Goal: Task Accomplishment & Management: Manage account settings

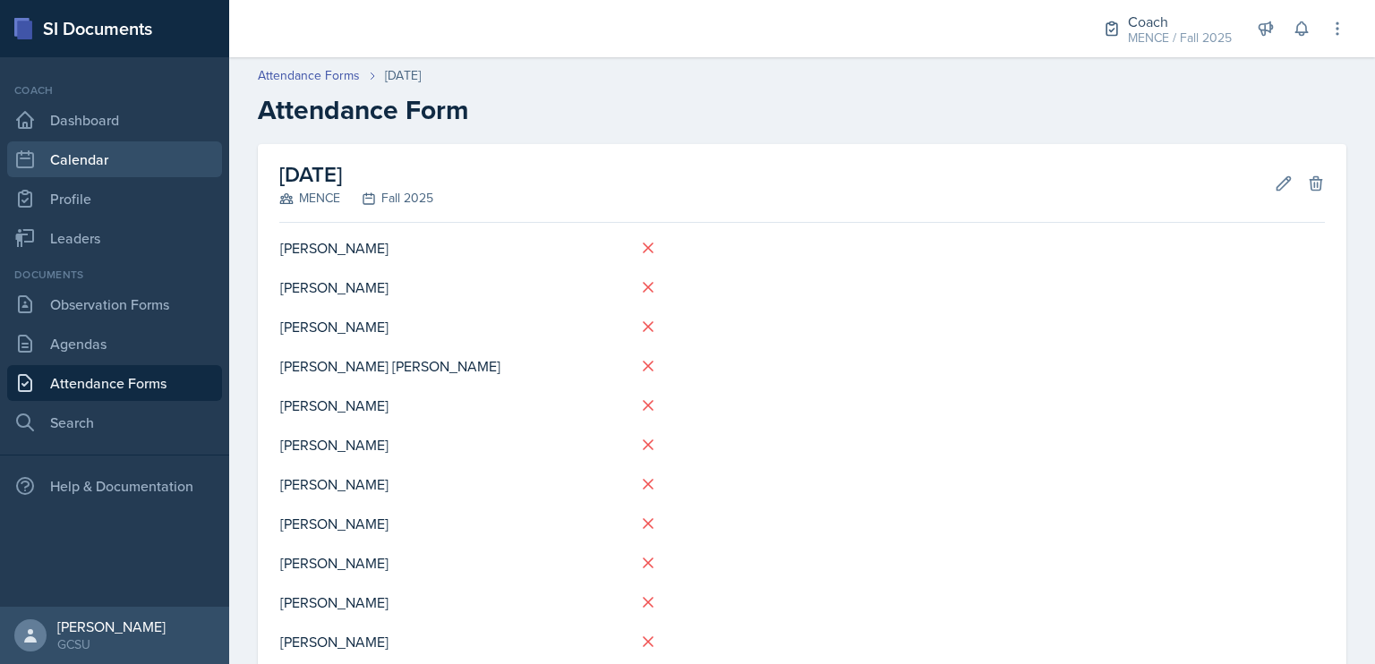
click at [55, 158] on link "Calendar" at bounding box center [114, 159] width 215 height 36
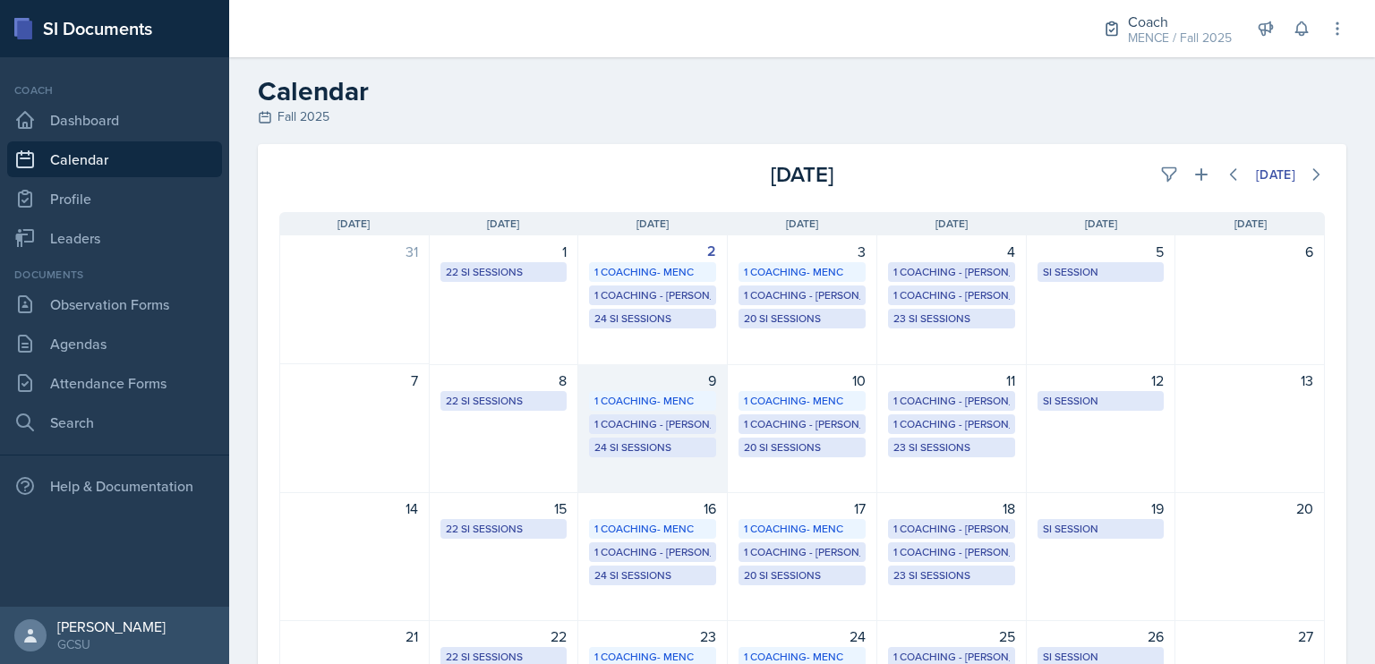
scroll to position [30, 0]
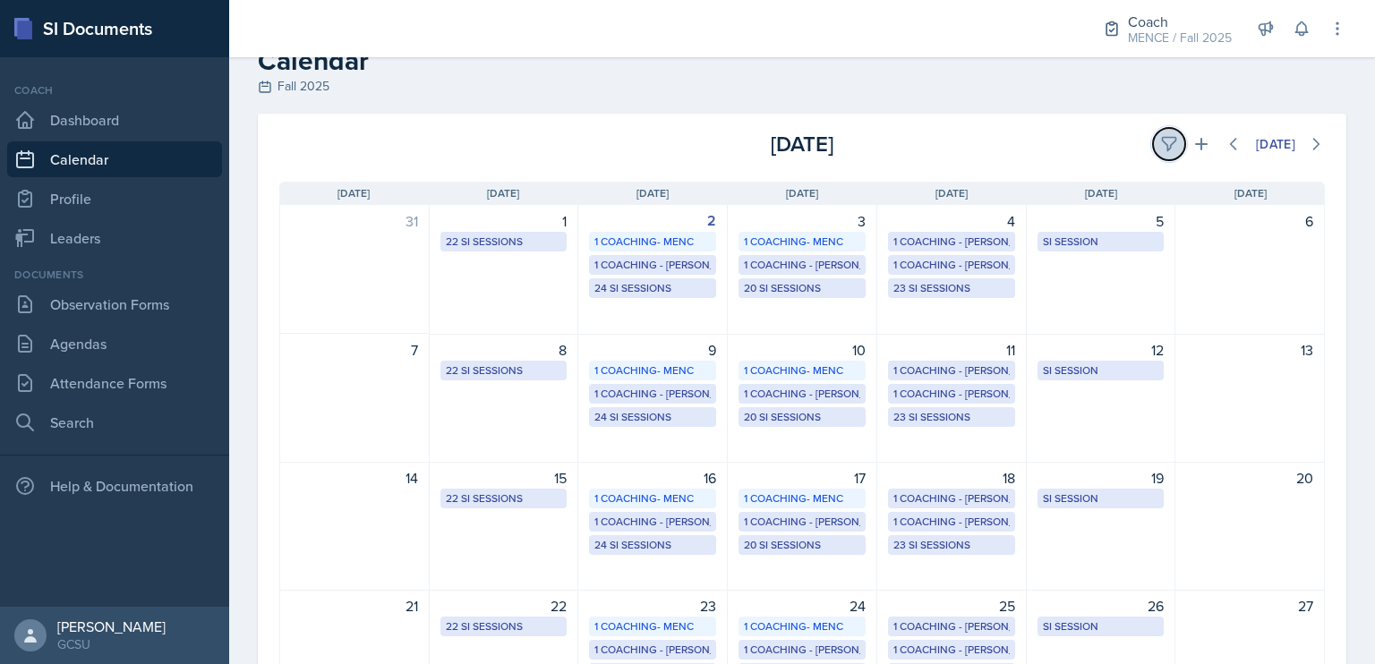
click at [1160, 144] on icon at bounding box center [1169, 144] width 18 height 18
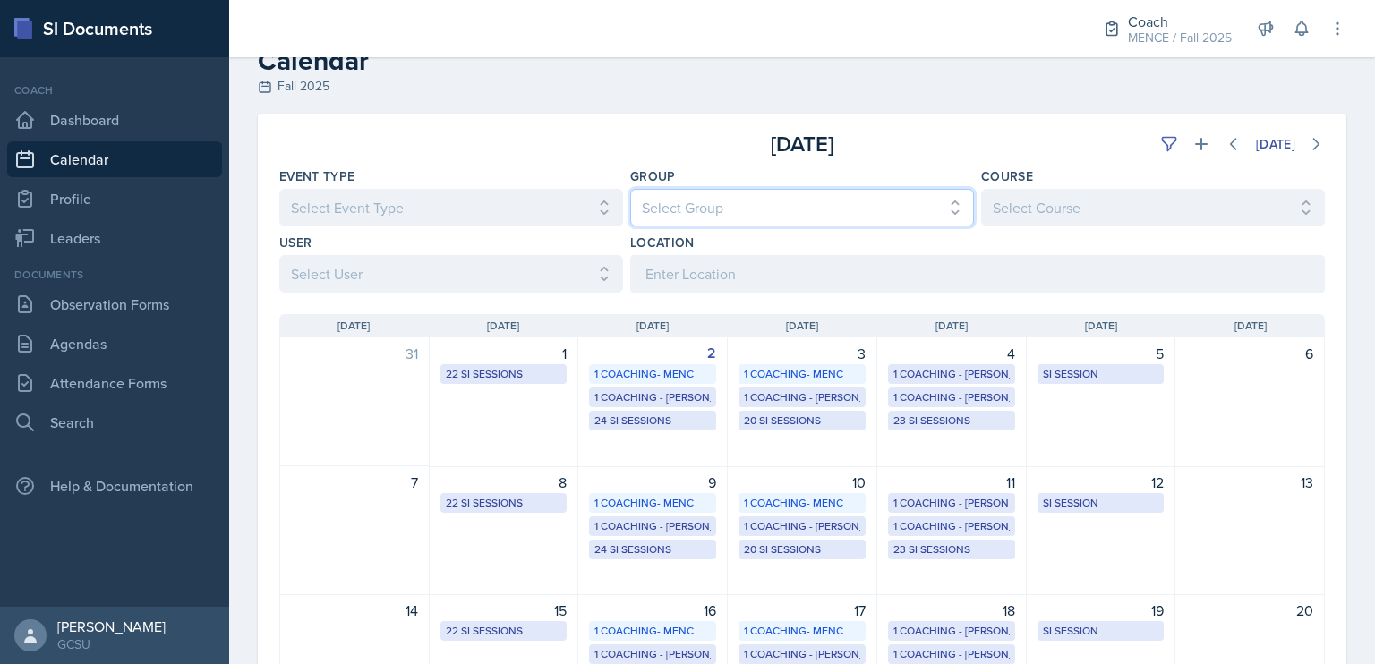
click at [731, 201] on select "Select Group All [PERSON_NAME] [PERSON_NAME] MENCE" at bounding box center [802, 208] width 344 height 38
select select "5ab81a1d-63dd-4c15-ab99-dbb949256b68"
click at [630, 189] on select "Select Group All [PERSON_NAME] [PERSON_NAME] MENCE" at bounding box center [802, 208] width 344 height 38
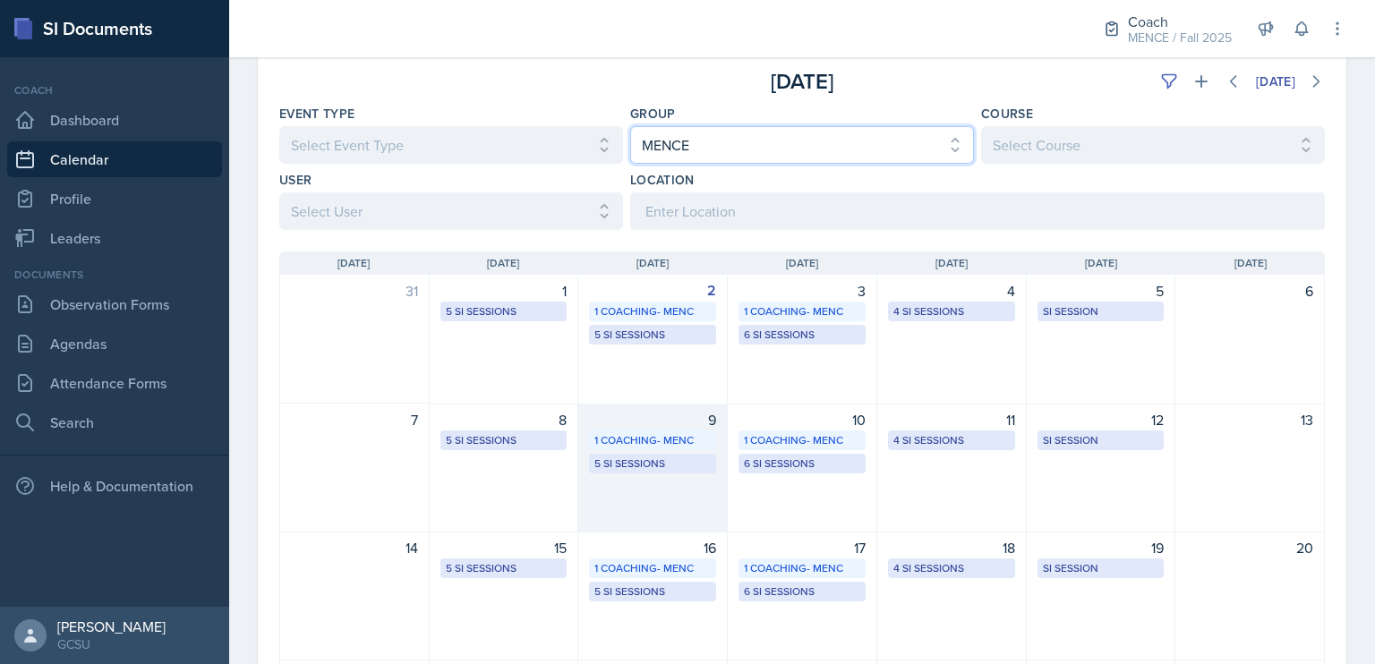
scroll to position [97, 0]
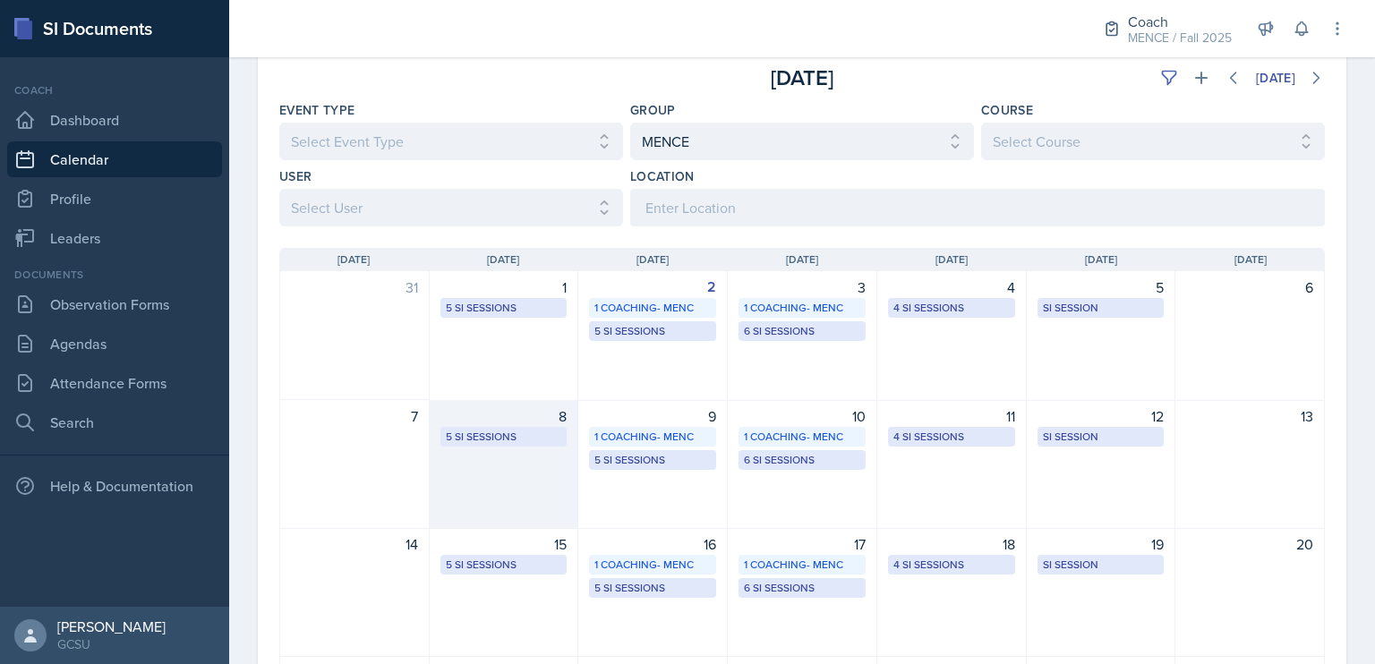
click at [535, 444] on div "5 SI Sessions" at bounding box center [504, 437] width 127 height 20
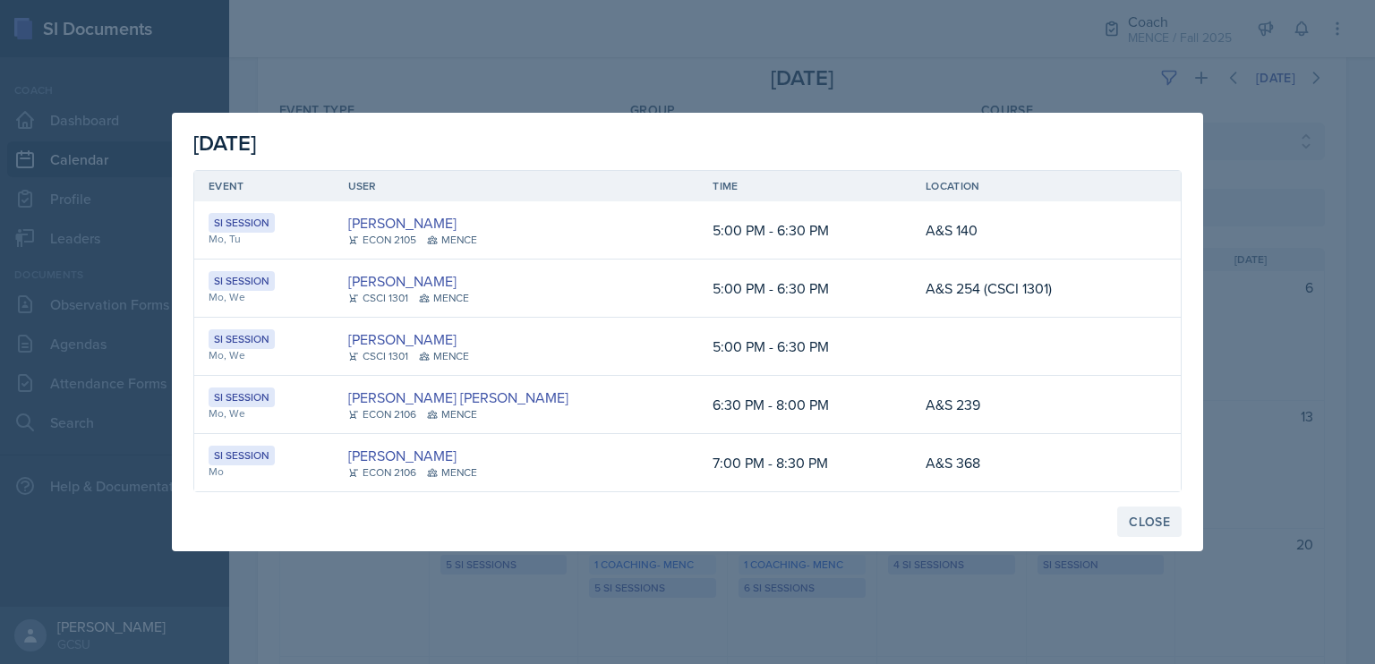
click at [1159, 524] on div "Close" at bounding box center [1149, 522] width 41 height 14
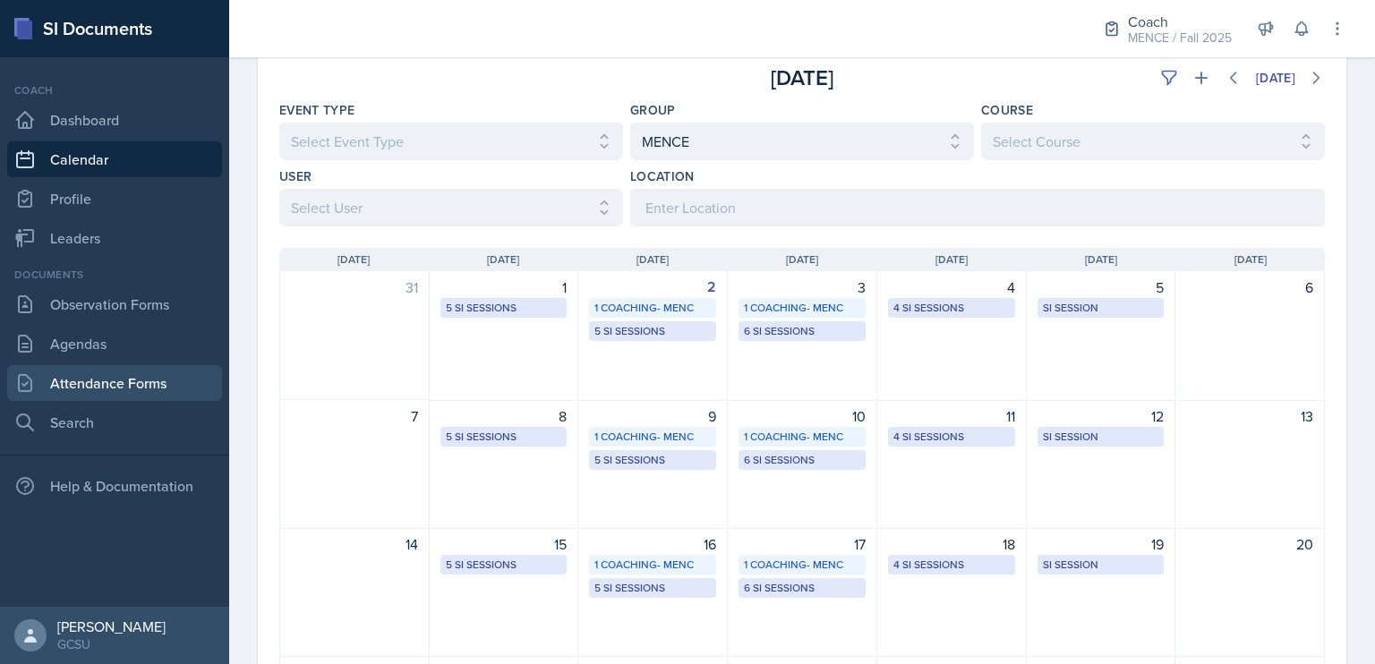
click at [104, 381] on link "Attendance Forms" at bounding box center [114, 383] width 215 height 36
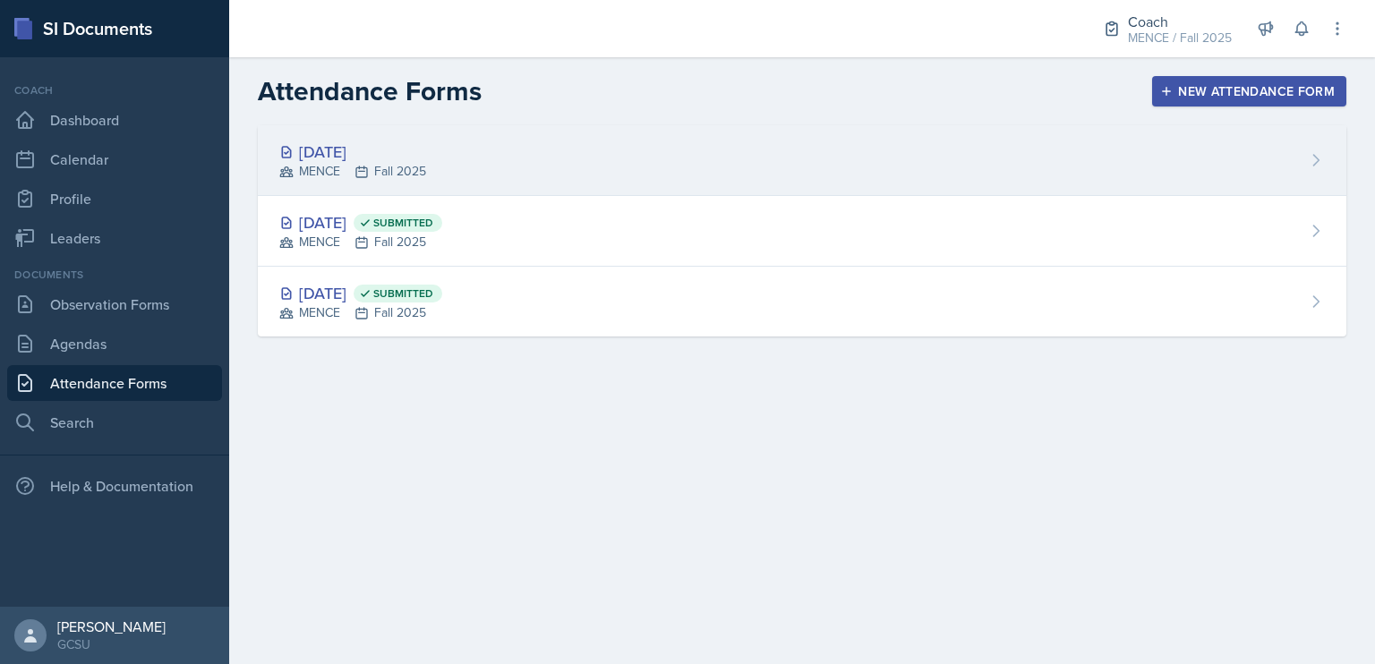
click at [344, 148] on div "[DATE]" at bounding box center [352, 152] width 147 height 24
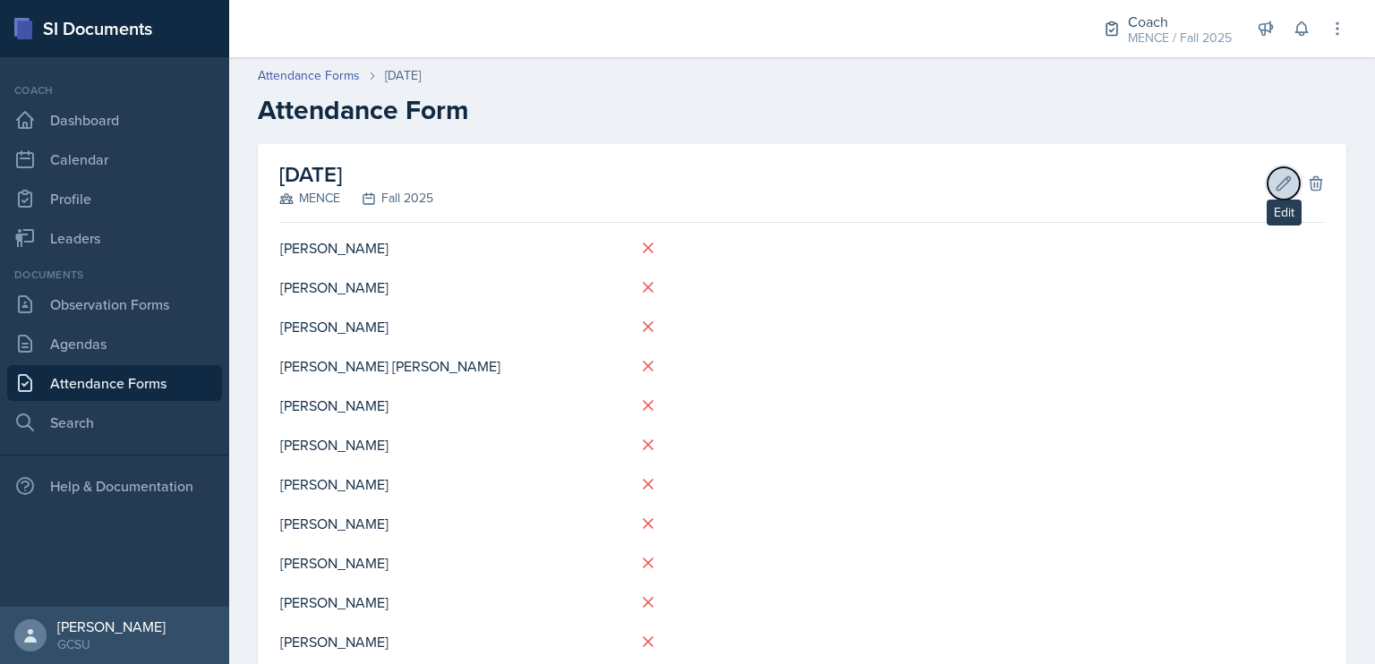
click at [1277, 182] on icon at bounding box center [1284, 184] width 18 height 18
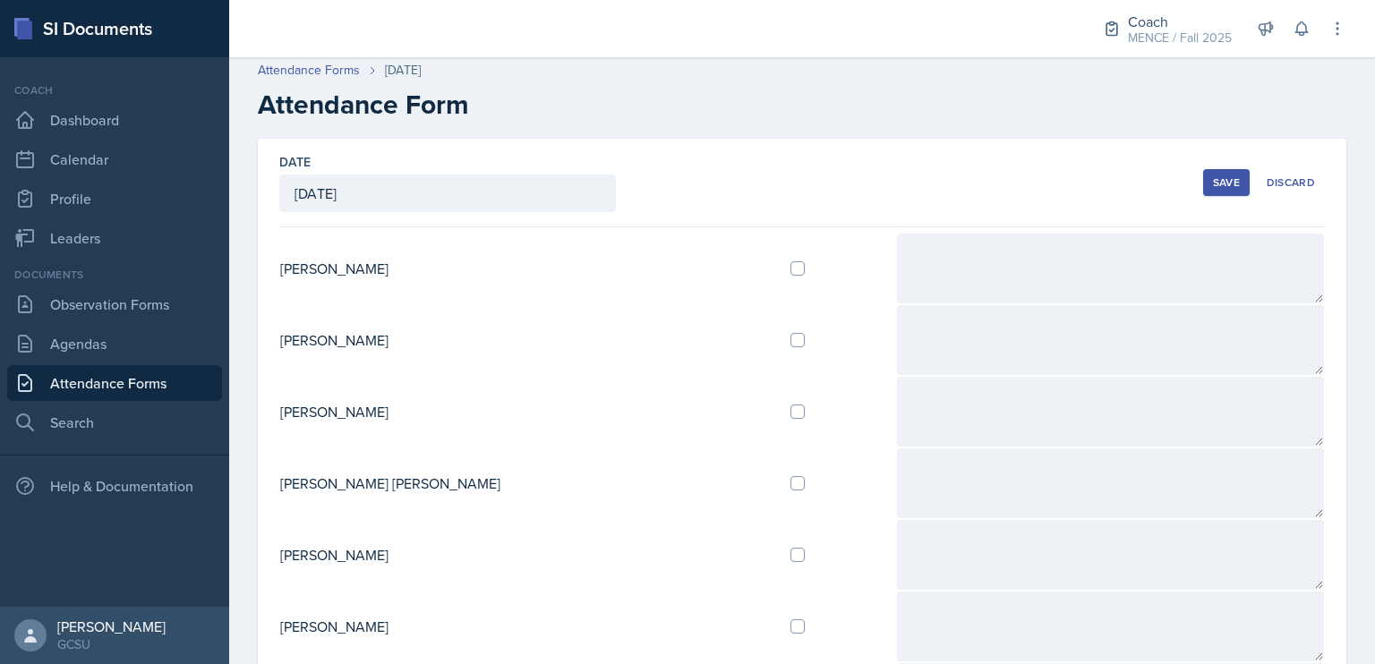
scroll to position [4, 0]
click at [791, 262] on input "checkbox" at bounding box center [798, 269] width 14 height 14
checkbox input "true"
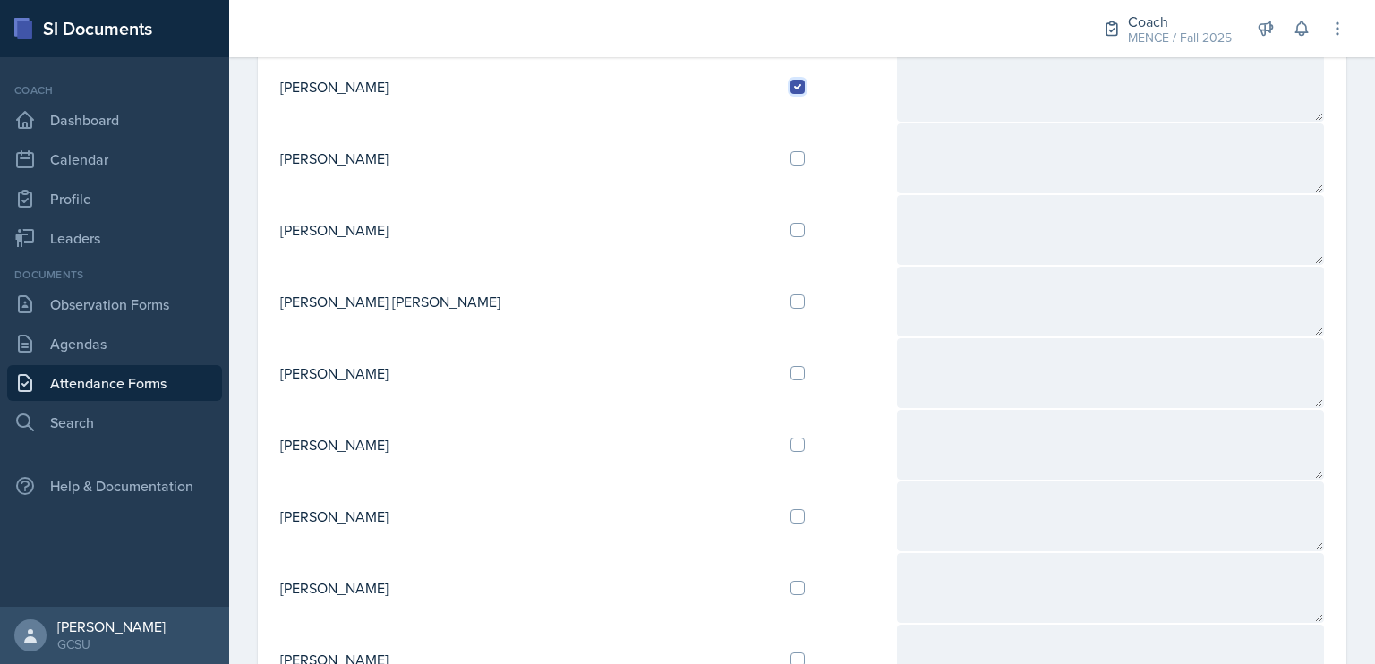
scroll to position [189, 0]
click at [791, 372] on input "checkbox" at bounding box center [798, 371] width 14 height 14
checkbox input "true"
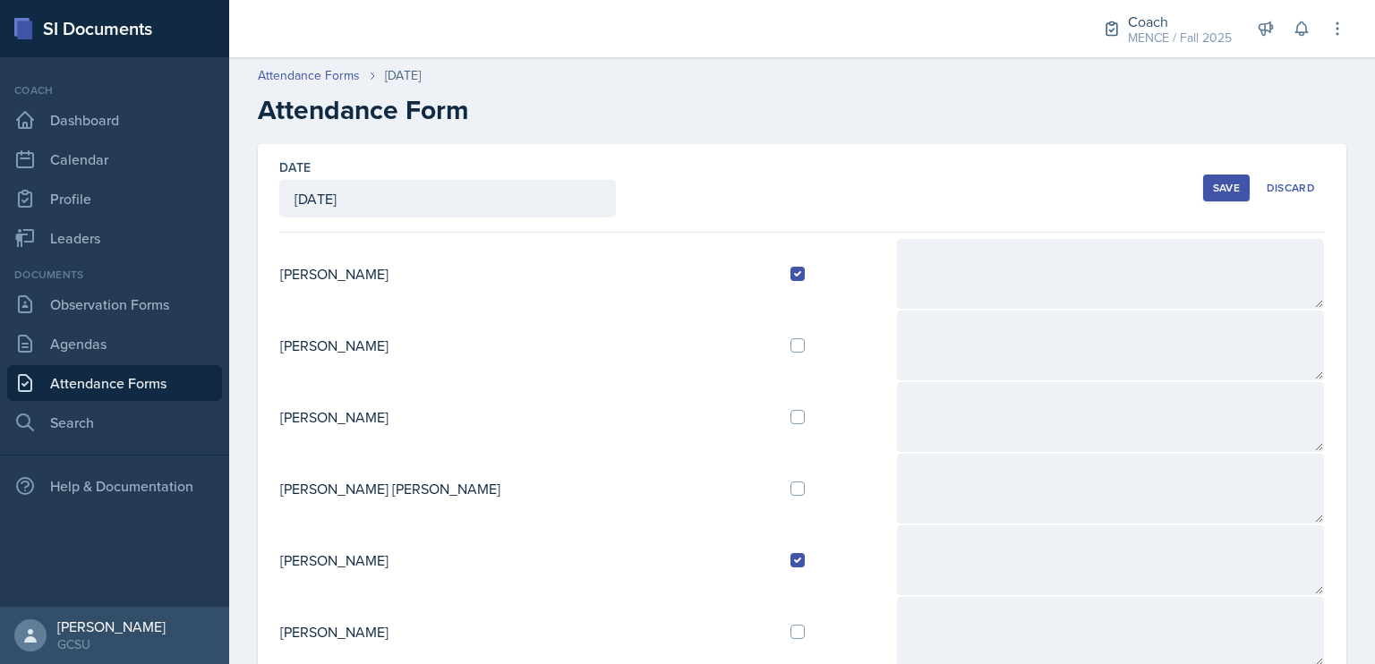
click at [1217, 190] on div "Save" at bounding box center [1226, 188] width 27 height 14
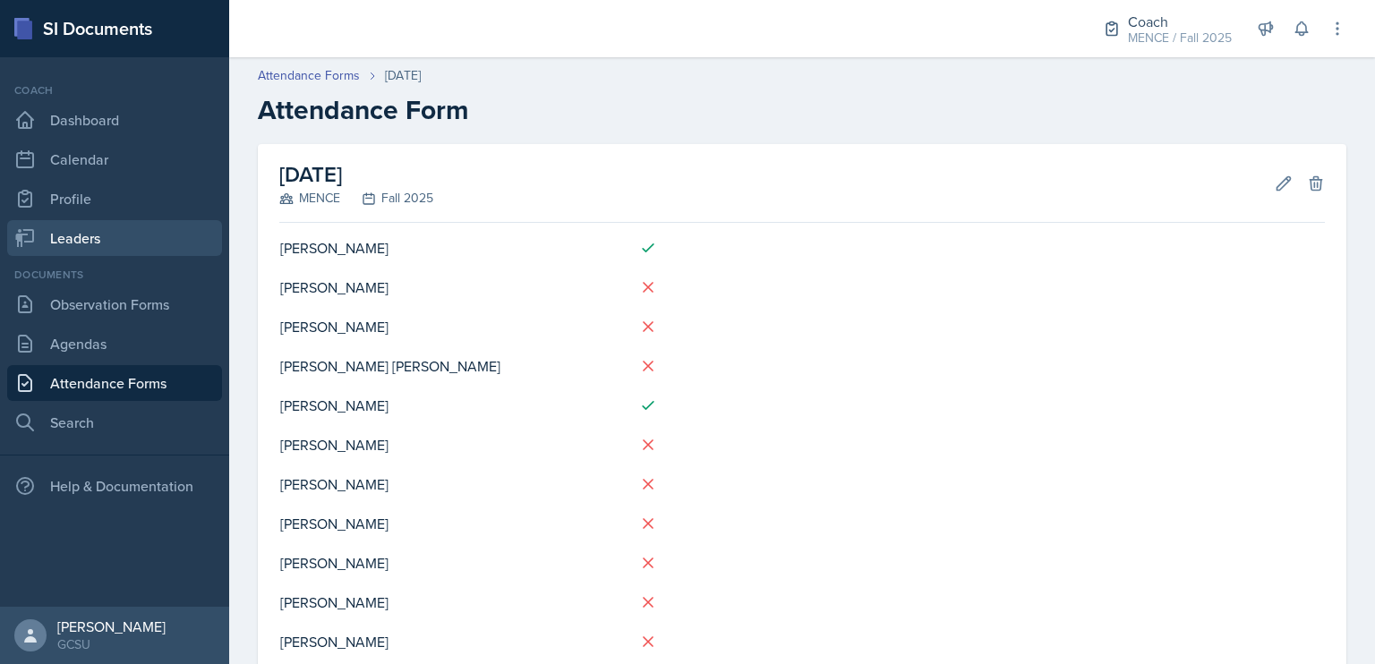
click at [79, 246] on link "Leaders" at bounding box center [114, 238] width 215 height 36
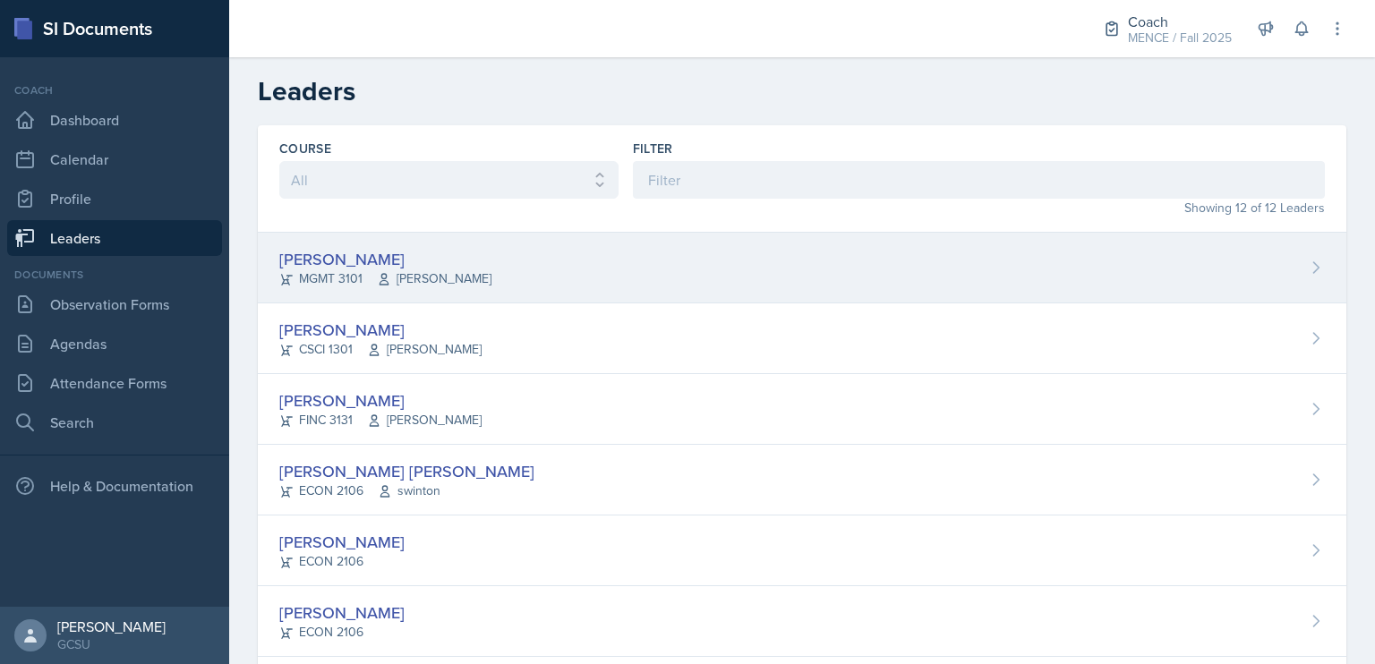
click at [317, 262] on div "[PERSON_NAME]" at bounding box center [385, 259] width 212 height 24
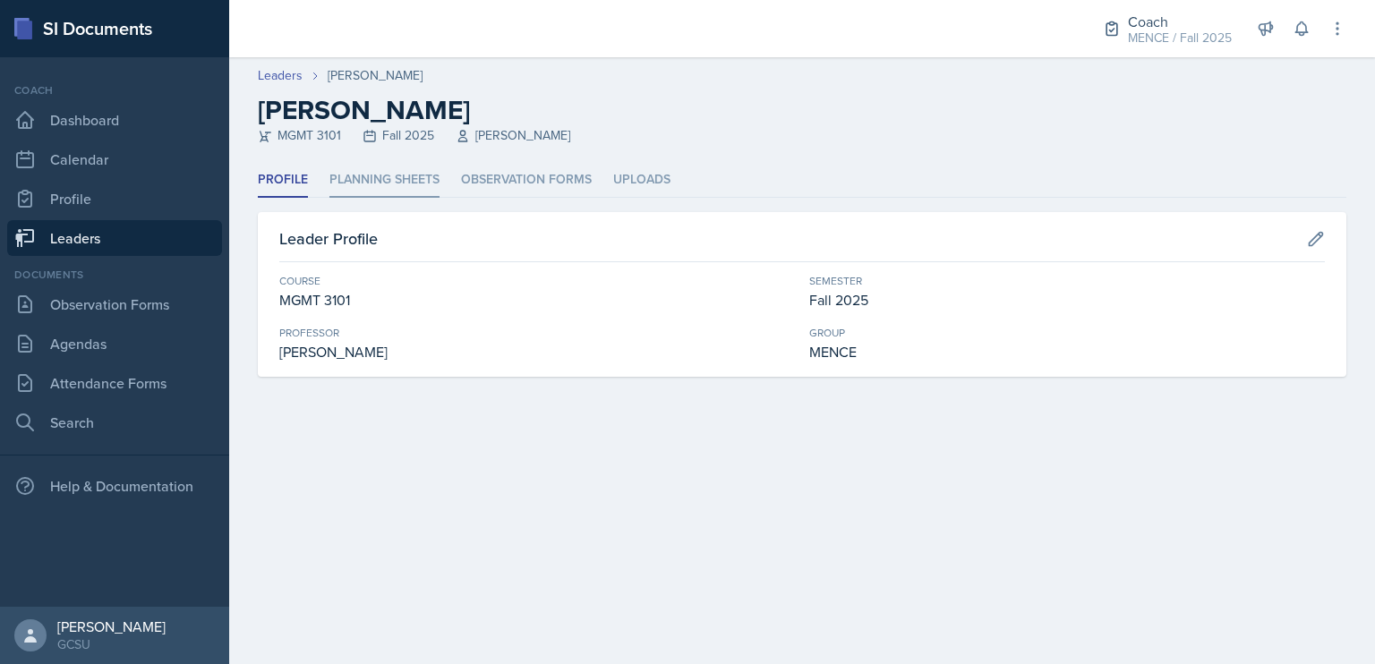
click at [412, 179] on li "Planning Sheets" at bounding box center [385, 180] width 110 height 35
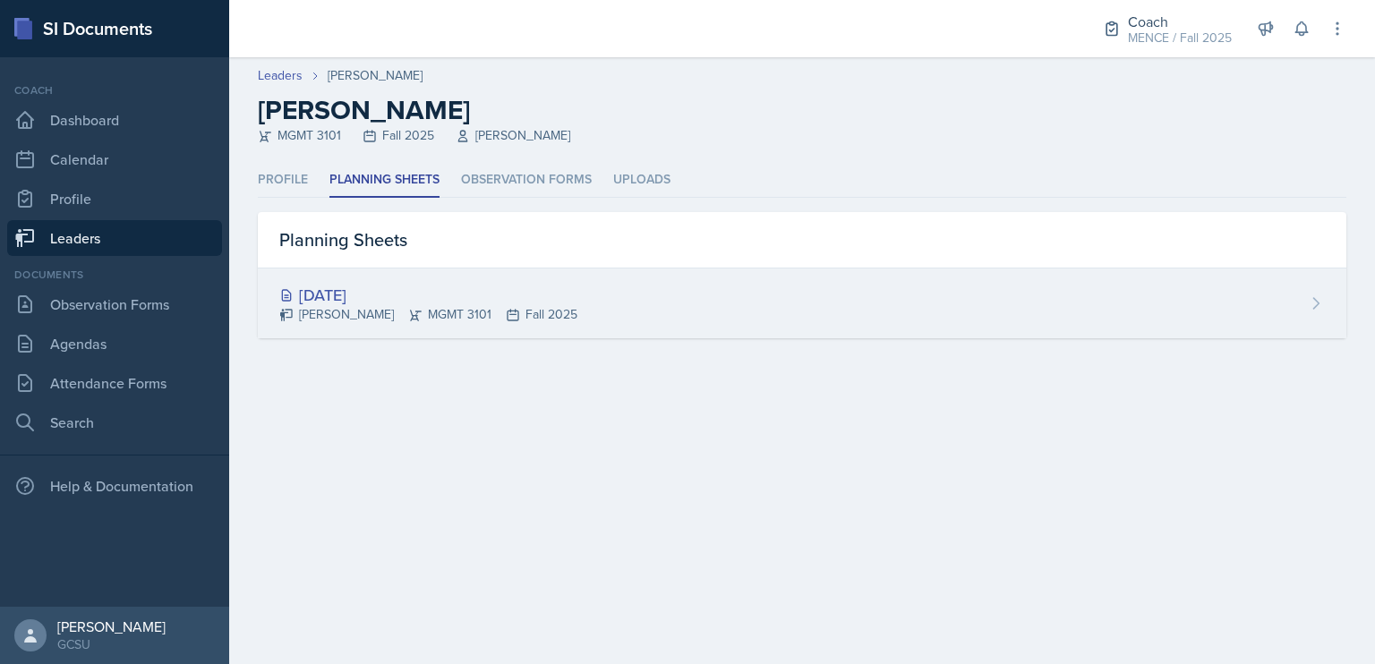
click at [387, 295] on div "[DATE]" at bounding box center [428, 295] width 298 height 24
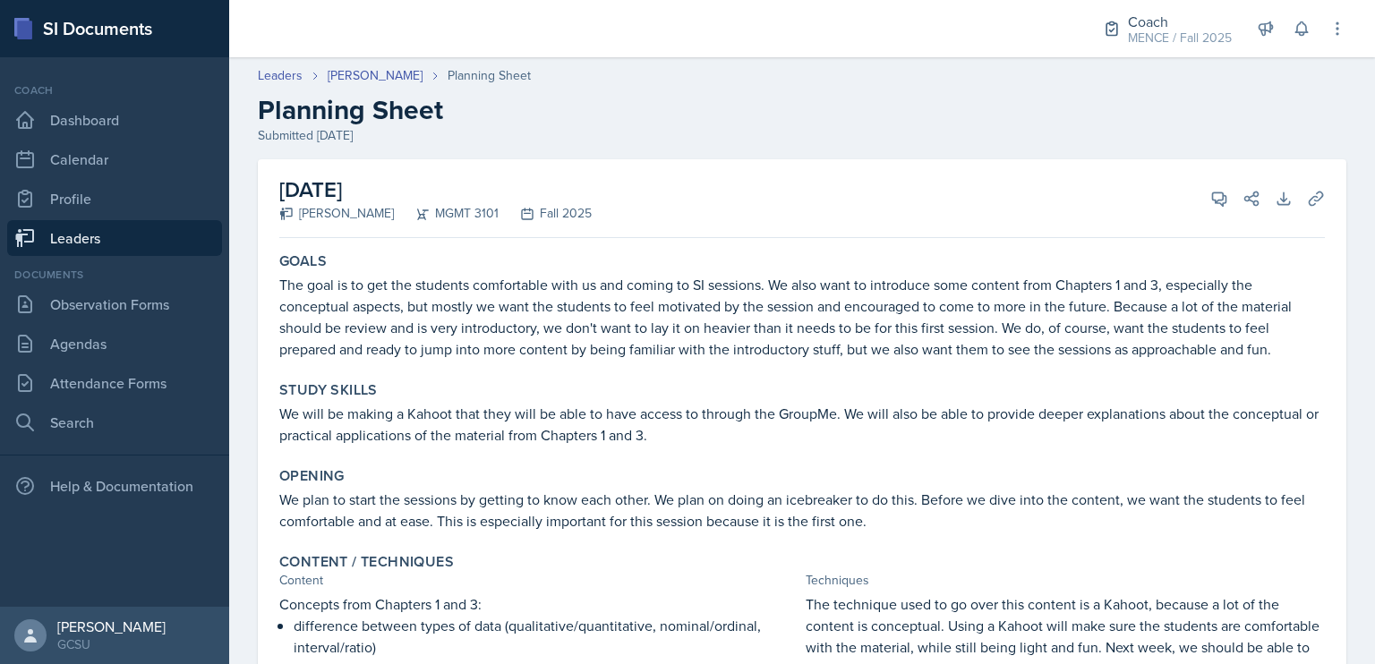
click at [122, 227] on link "Leaders" at bounding box center [114, 238] width 215 height 36
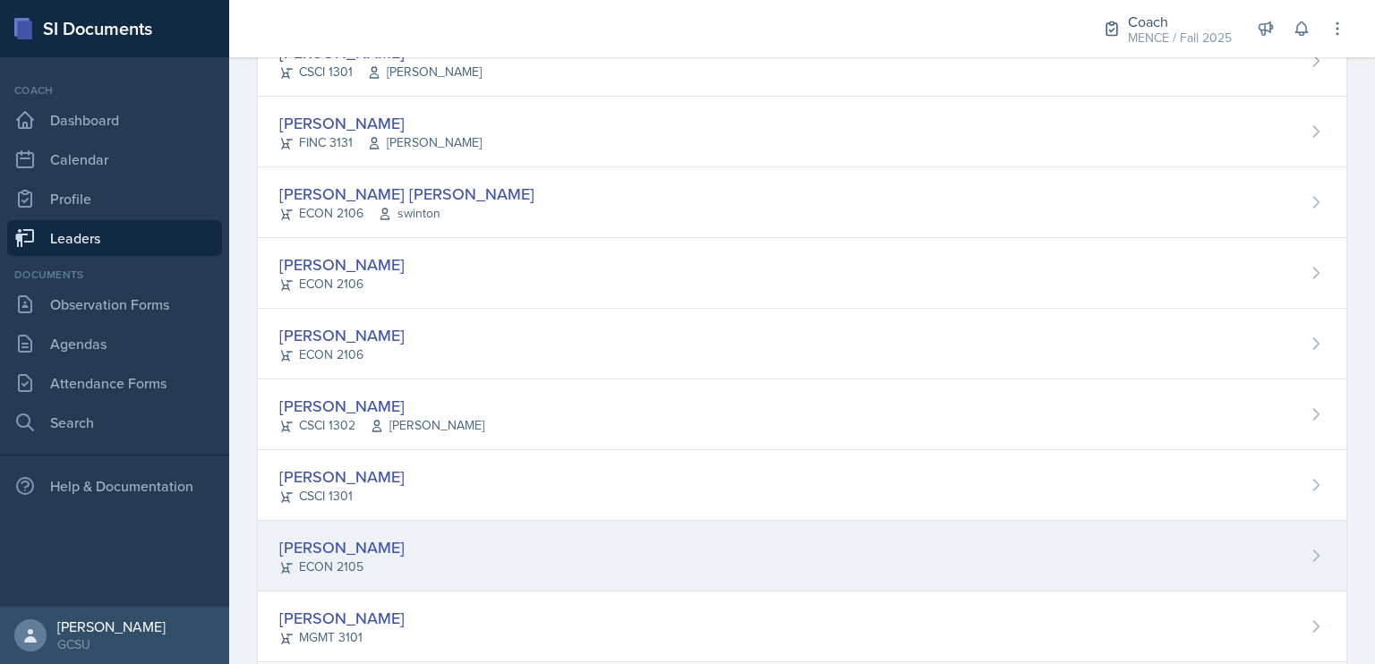
scroll to position [272, 0]
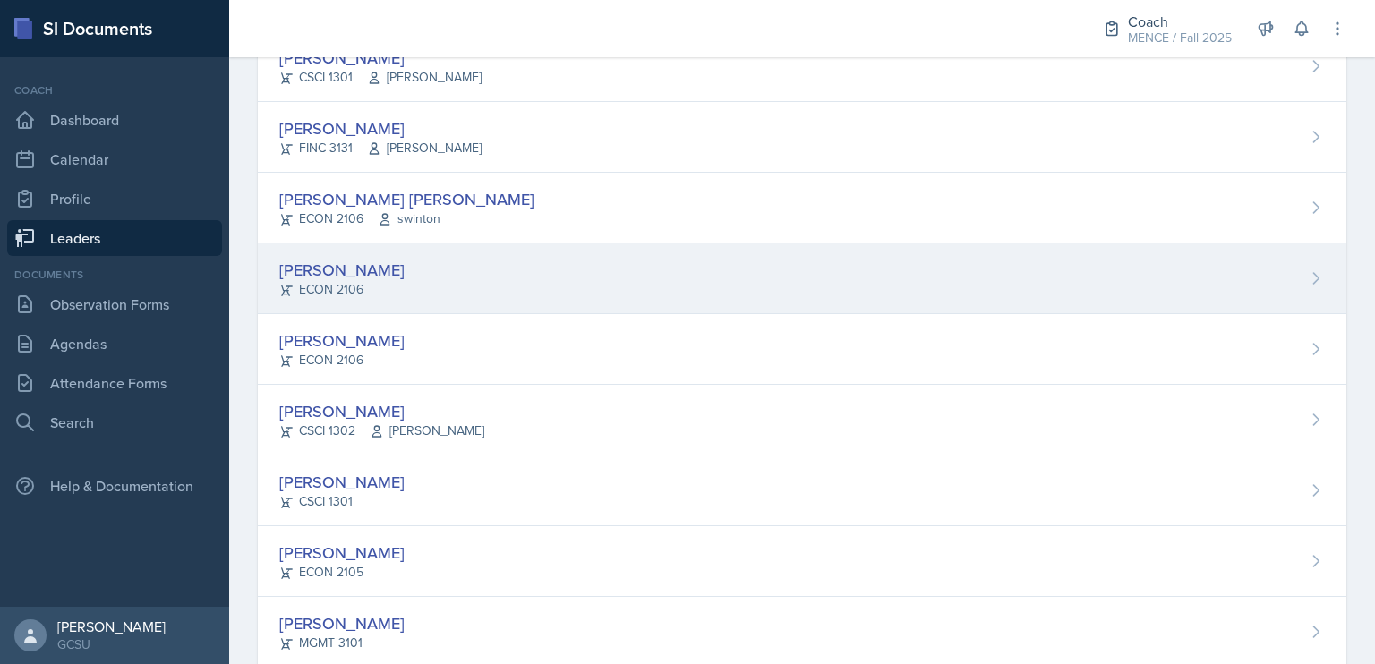
click at [384, 280] on div "[PERSON_NAME] ECON 2106" at bounding box center [802, 279] width 1089 height 71
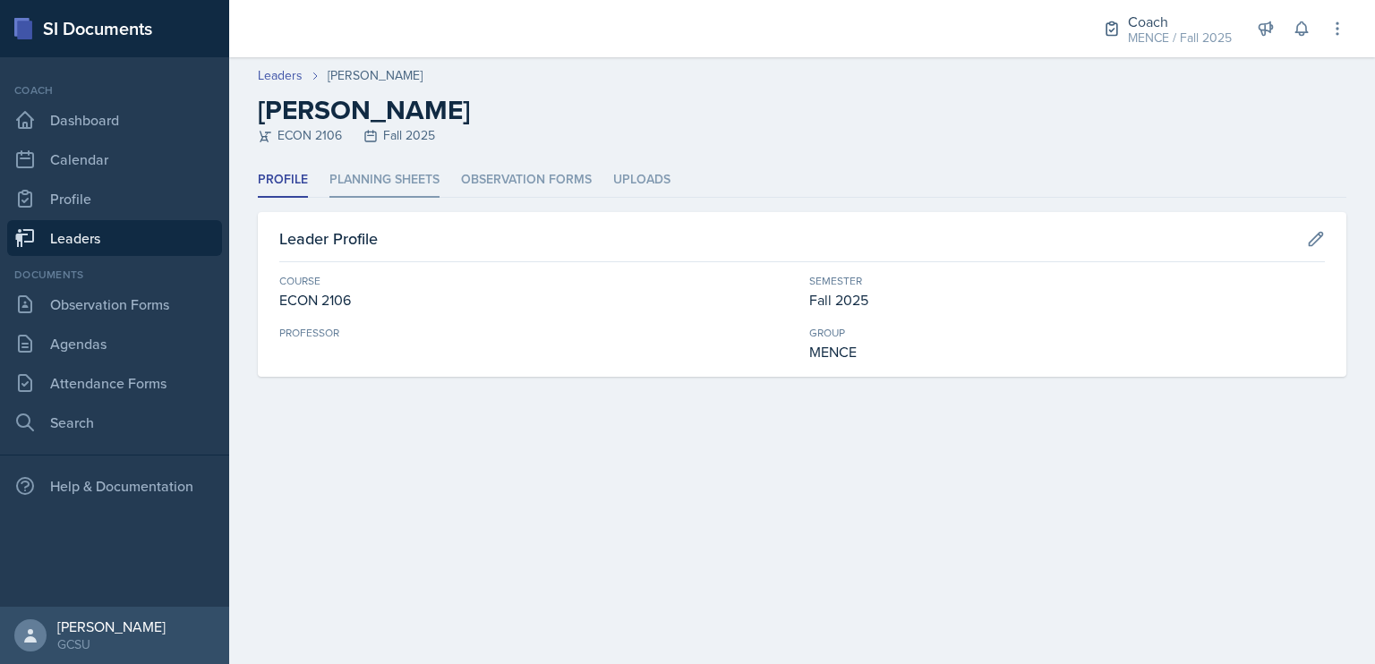
click at [368, 184] on li "Planning Sheets" at bounding box center [385, 180] width 110 height 35
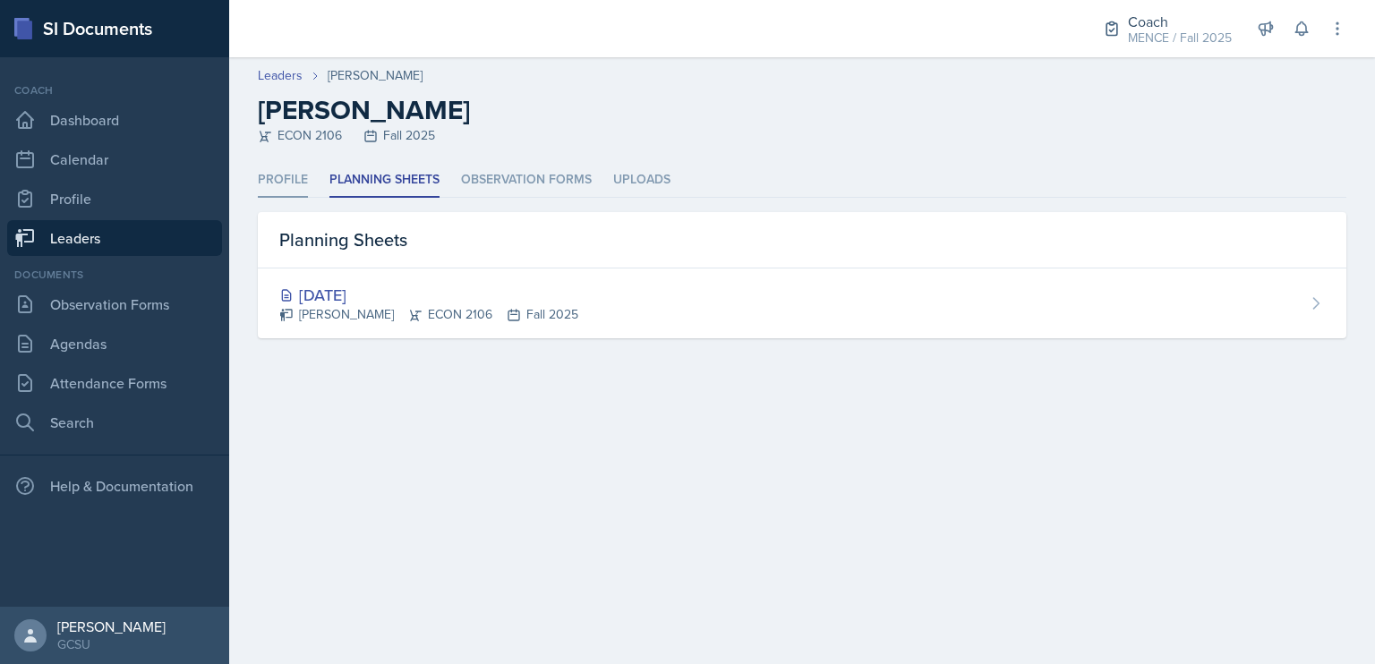
click at [299, 186] on li "Profile" at bounding box center [283, 180] width 50 height 35
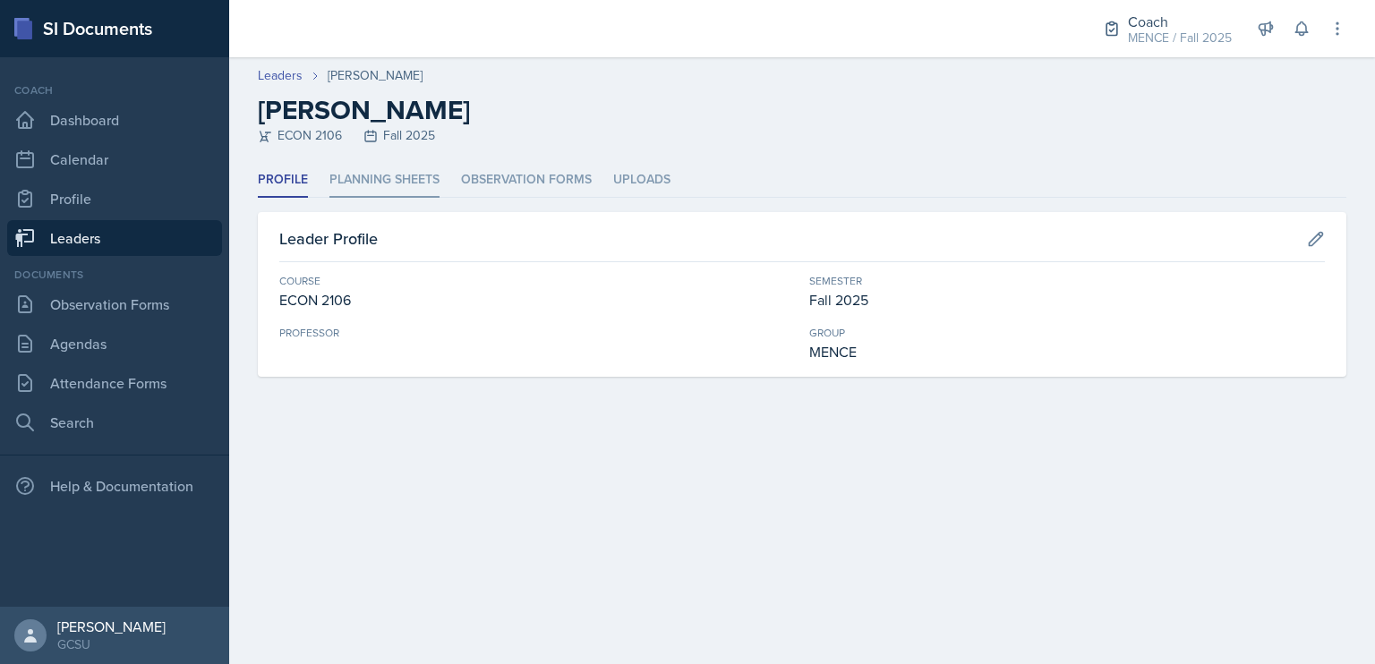
click at [349, 175] on li "Planning Sheets" at bounding box center [385, 180] width 110 height 35
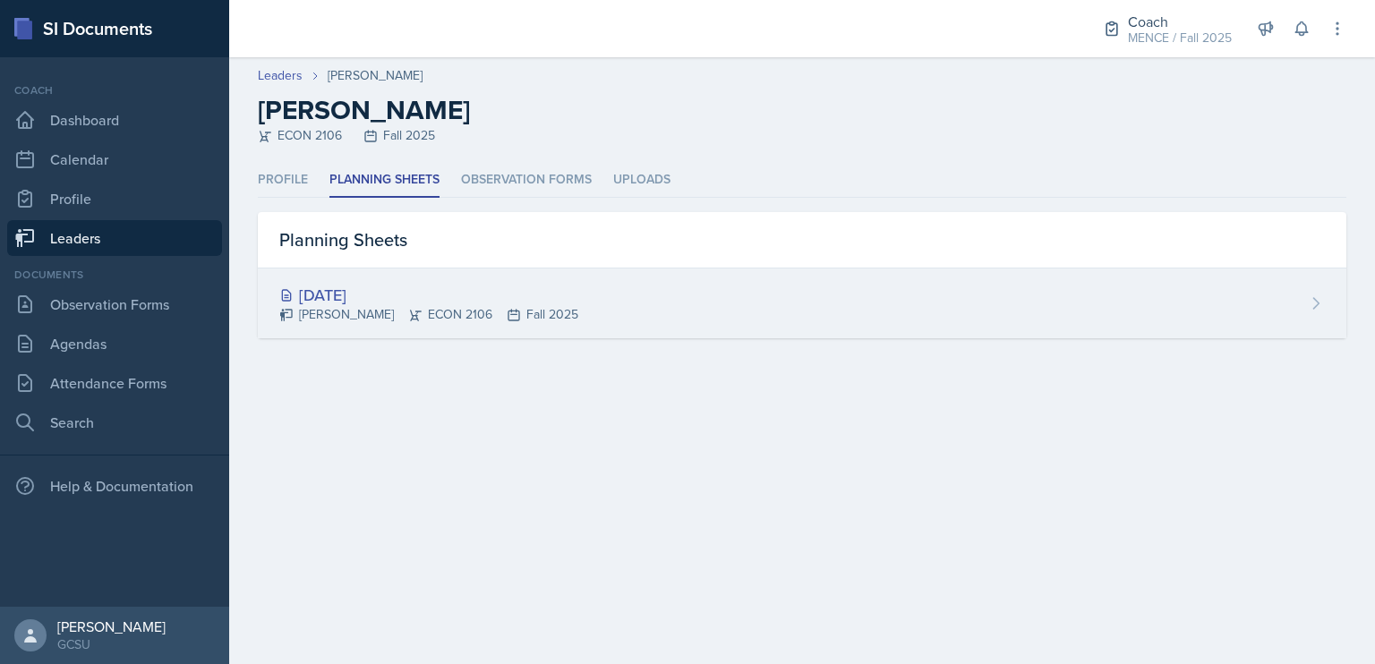
click at [376, 293] on div "[DATE]" at bounding box center [428, 295] width 299 height 24
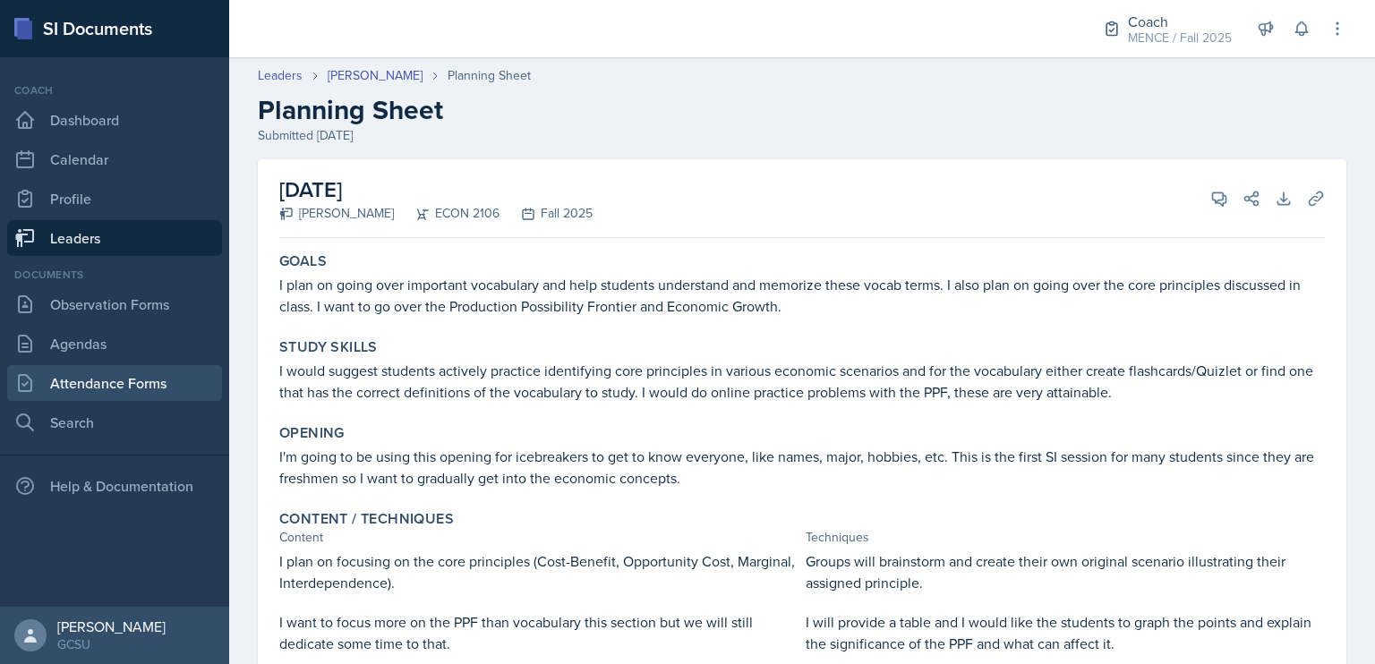
click at [153, 381] on link "Attendance Forms" at bounding box center [114, 383] width 215 height 36
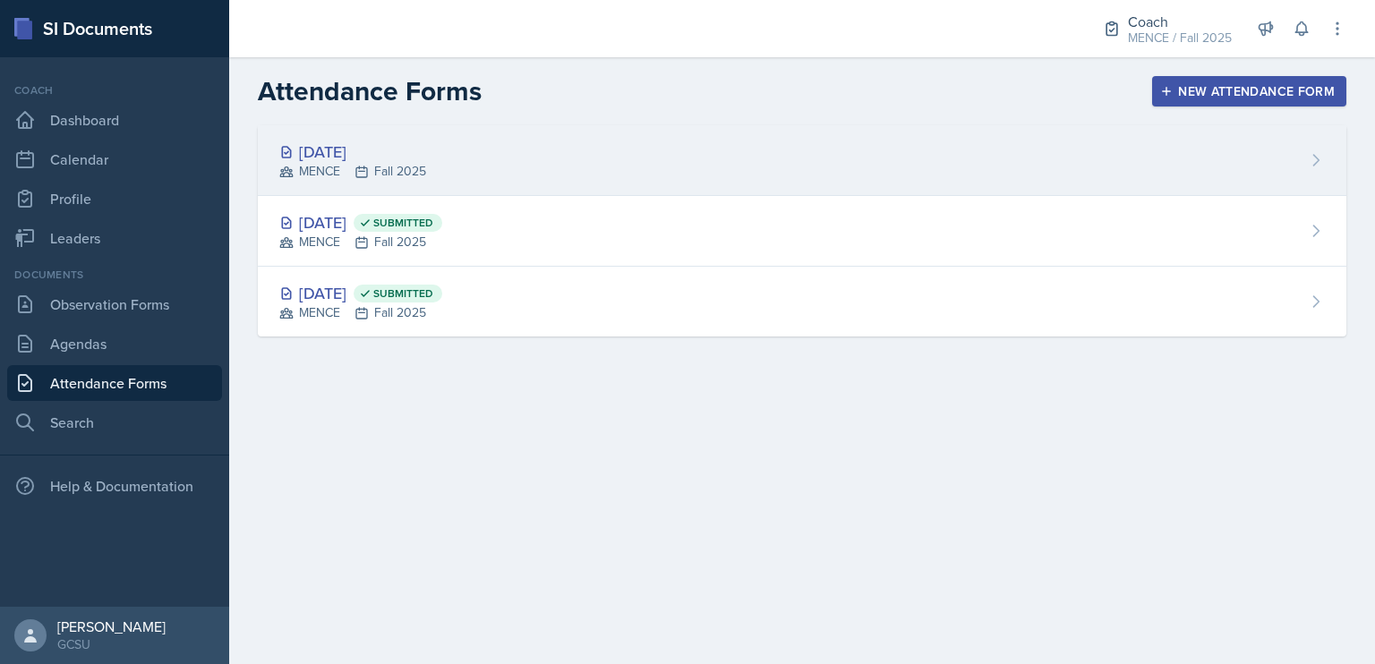
click at [343, 158] on div "[DATE]" at bounding box center [352, 152] width 147 height 24
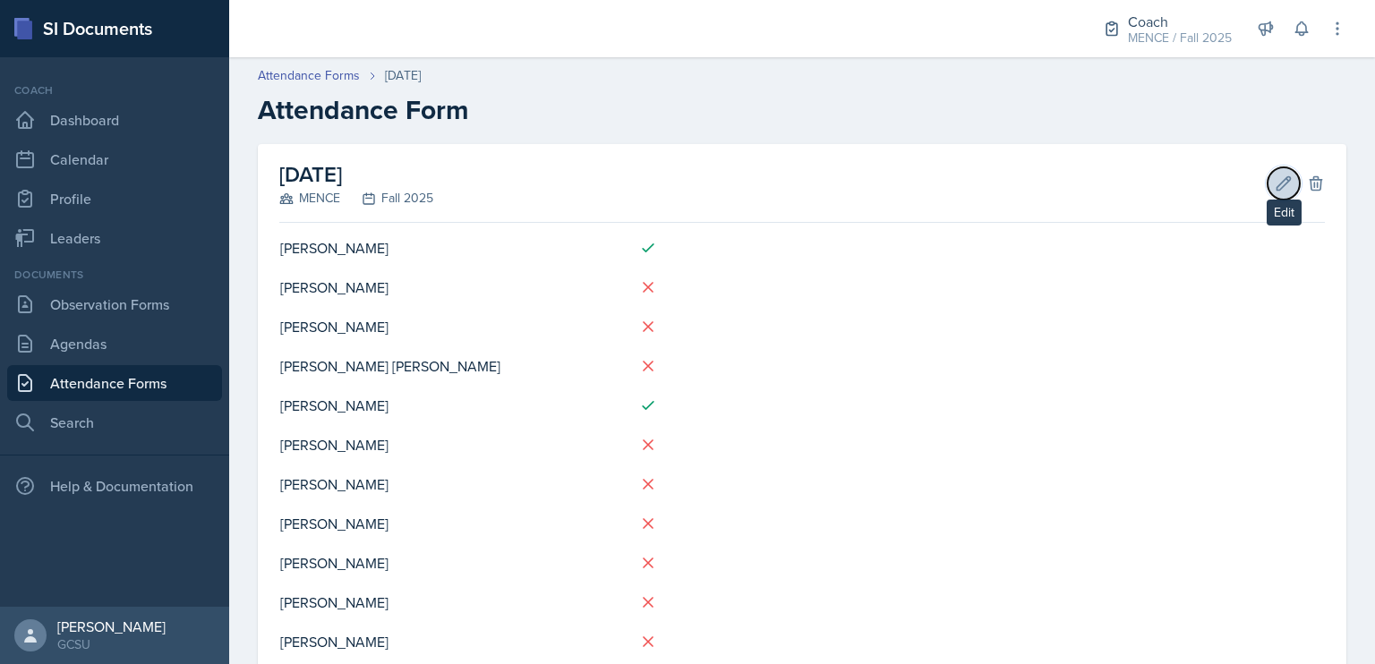
click at [1278, 184] on icon at bounding box center [1284, 182] width 13 height 13
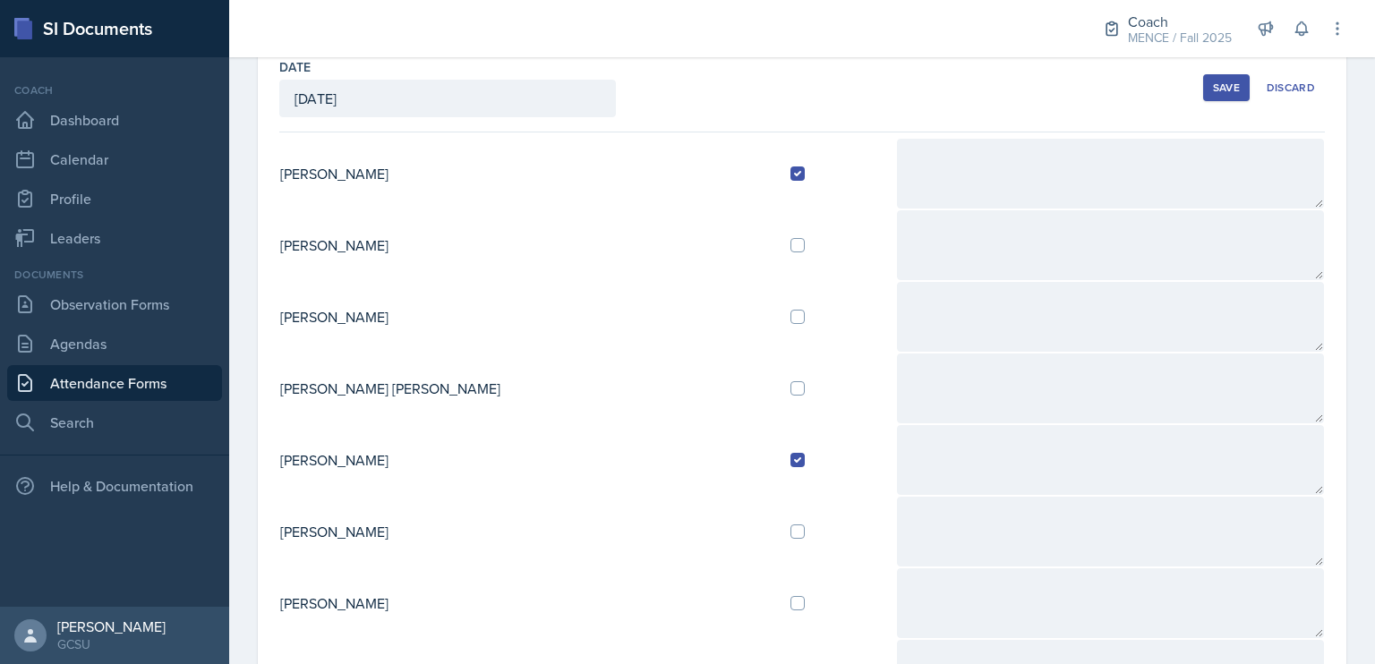
scroll to position [100, 0]
click at [791, 311] on input "checkbox" at bounding box center [798, 317] width 14 height 14
checkbox input "true"
click at [1222, 84] on div "Save" at bounding box center [1226, 88] width 27 height 14
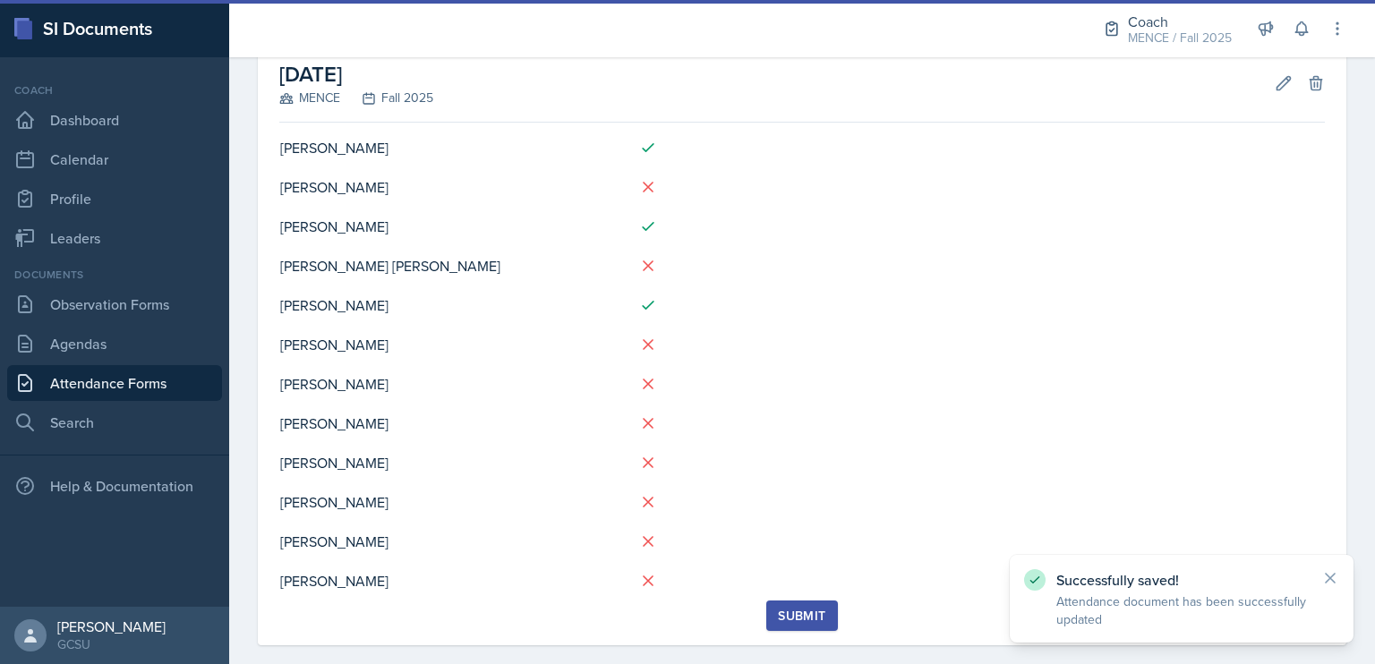
scroll to position [99, 0]
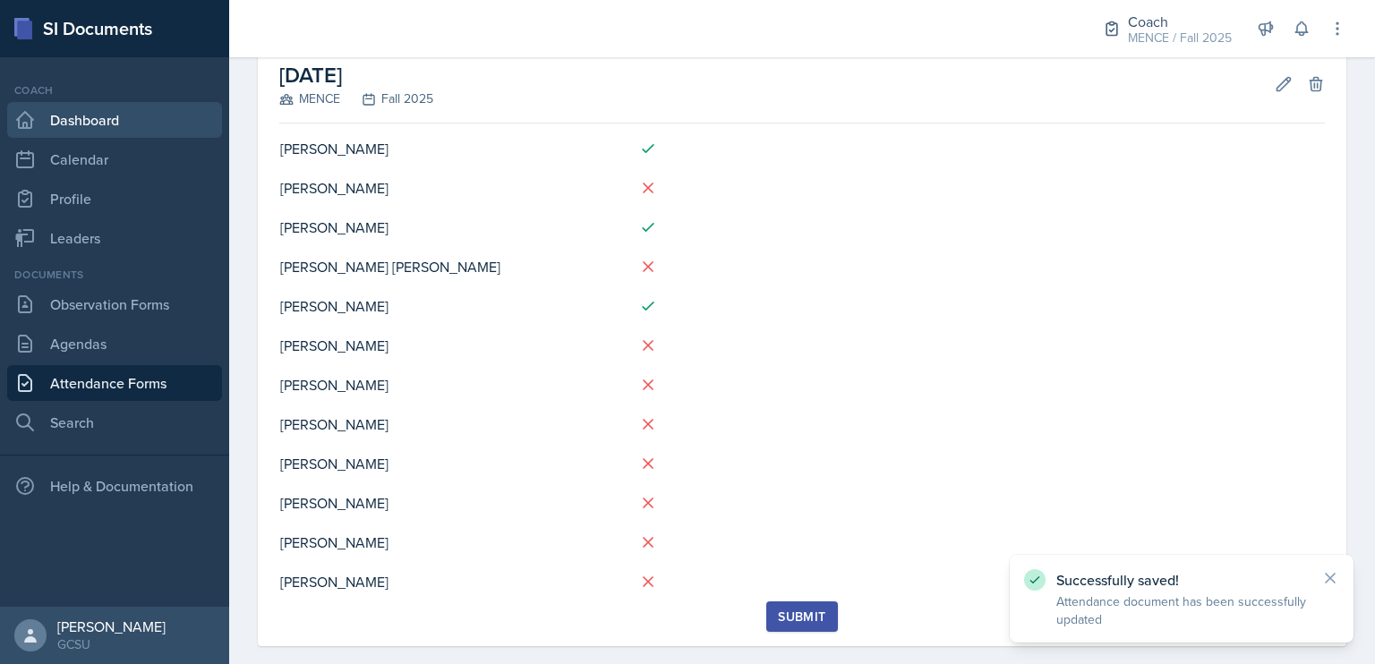
click at [99, 106] on link "Dashboard" at bounding box center [114, 120] width 215 height 36
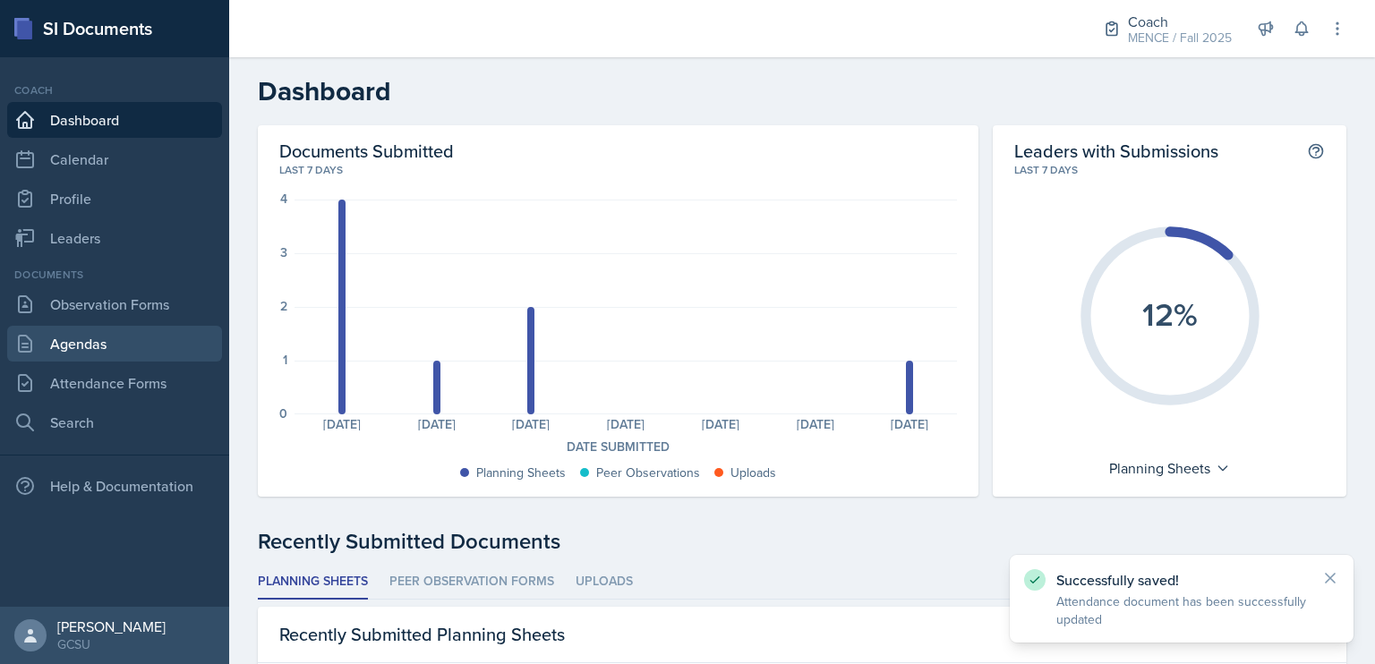
click at [98, 348] on link "Agendas" at bounding box center [114, 344] width 215 height 36
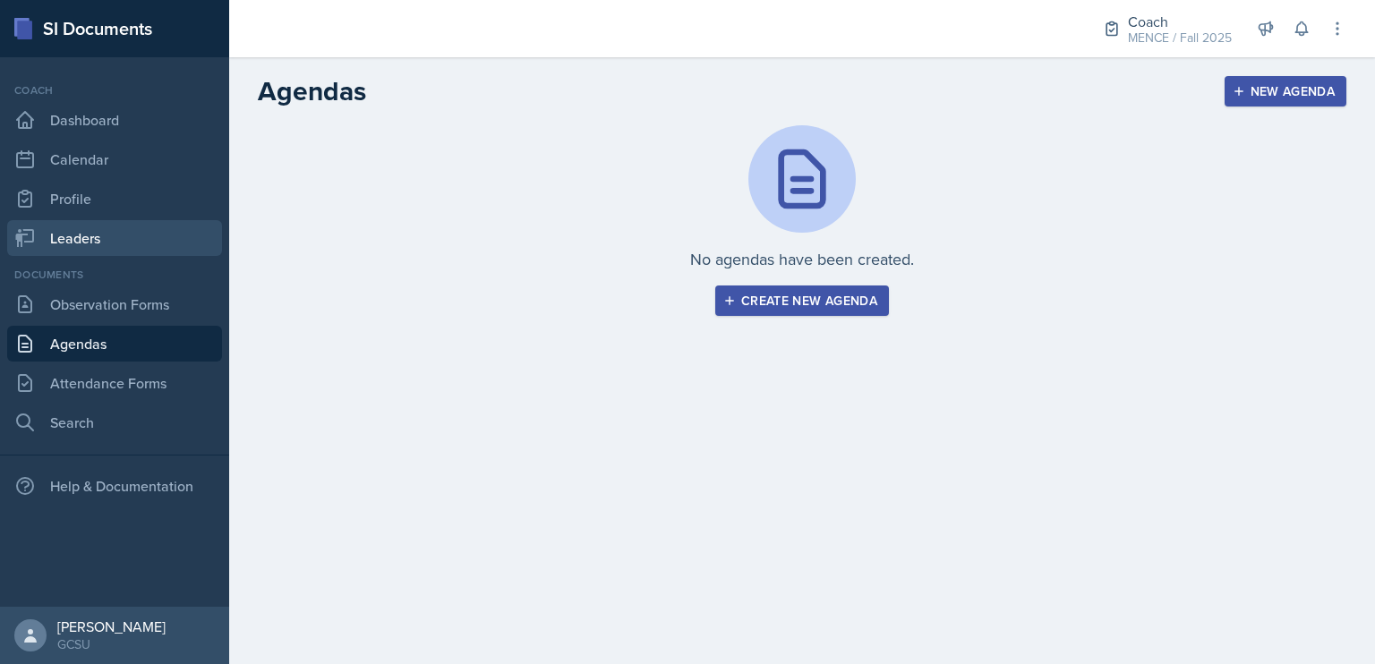
click at [121, 244] on link "Leaders" at bounding box center [114, 238] width 215 height 36
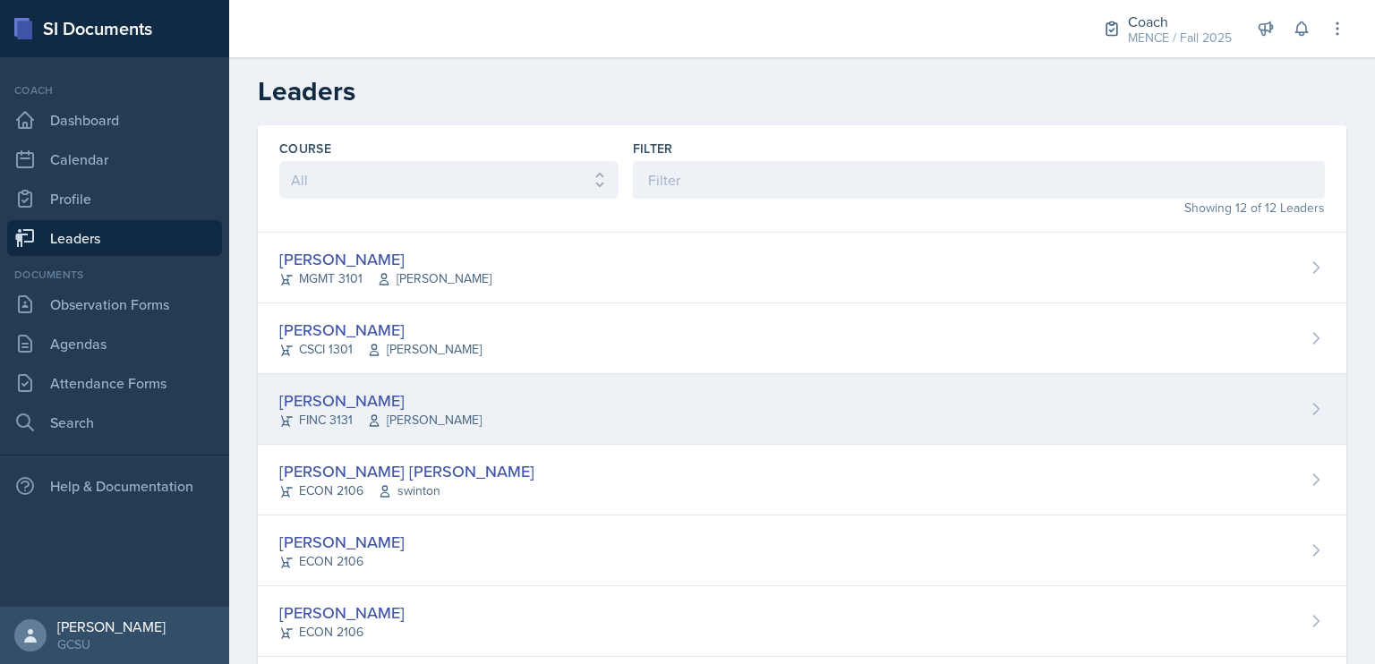
click at [424, 391] on div "[PERSON_NAME] FINC 3131 [PERSON_NAME]" at bounding box center [802, 409] width 1089 height 71
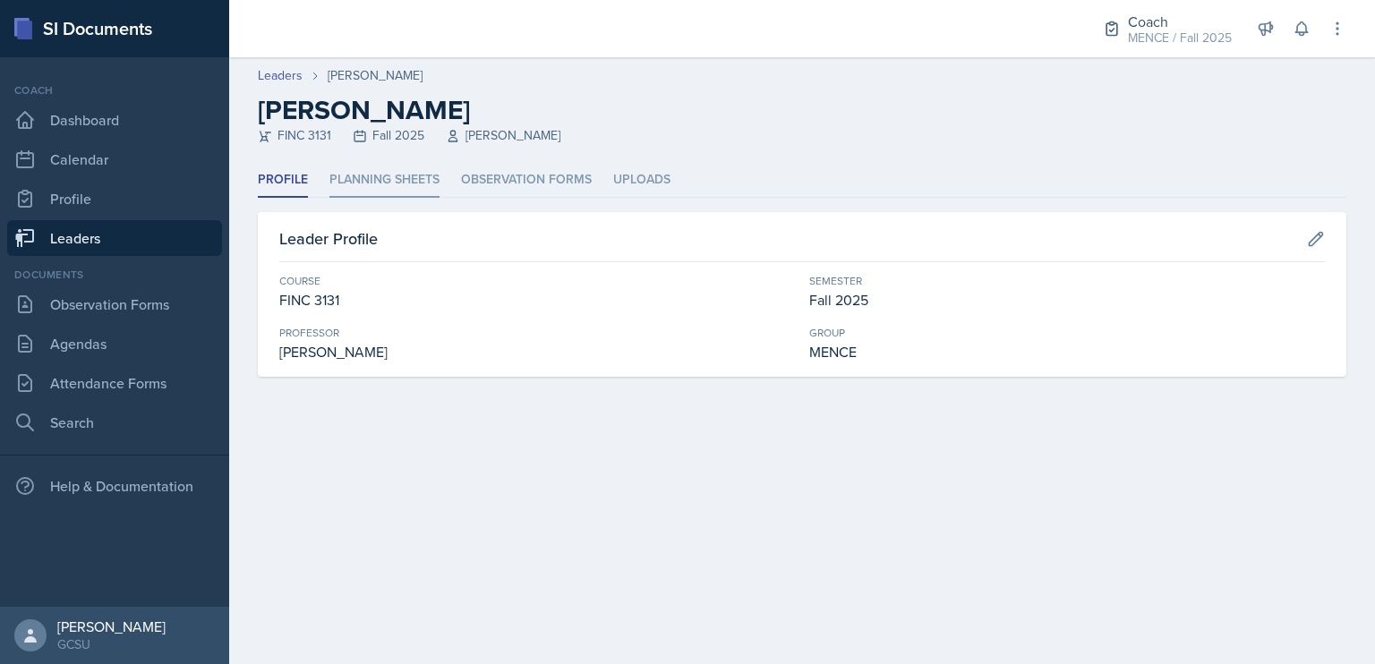
click at [383, 183] on li "Planning Sheets" at bounding box center [385, 180] width 110 height 35
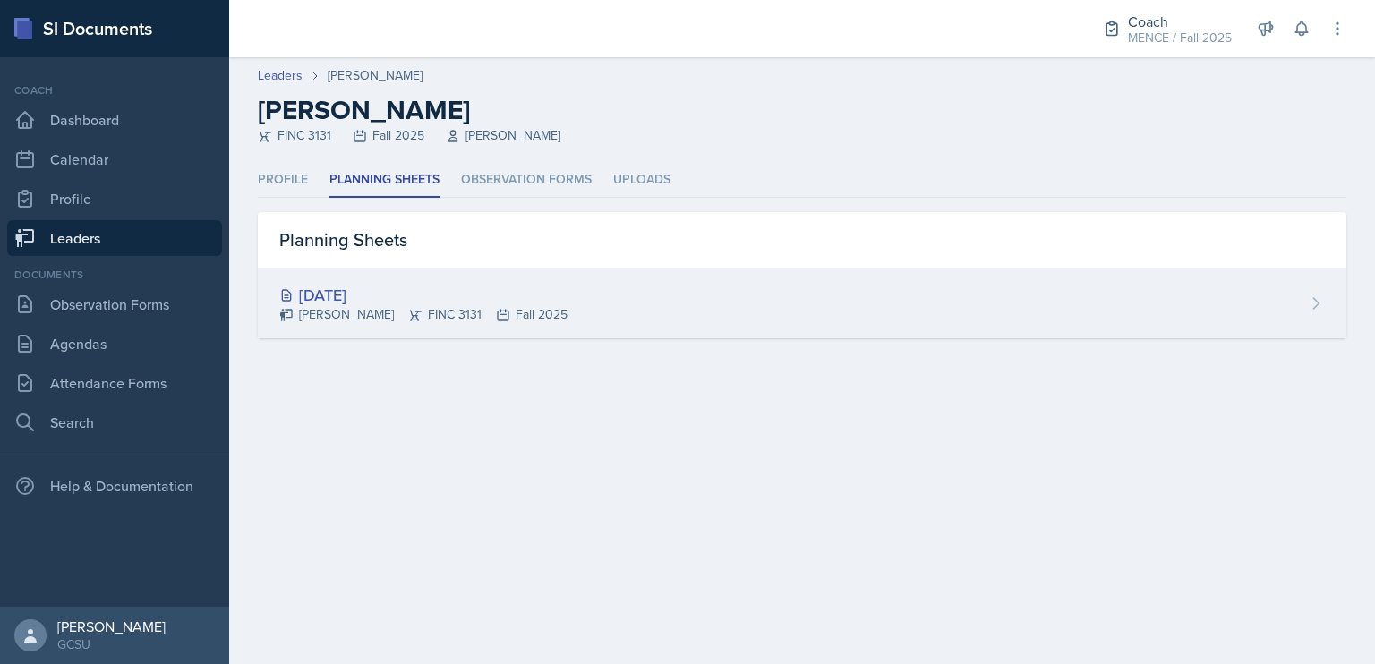
click at [361, 295] on div "[DATE]" at bounding box center [423, 295] width 288 height 24
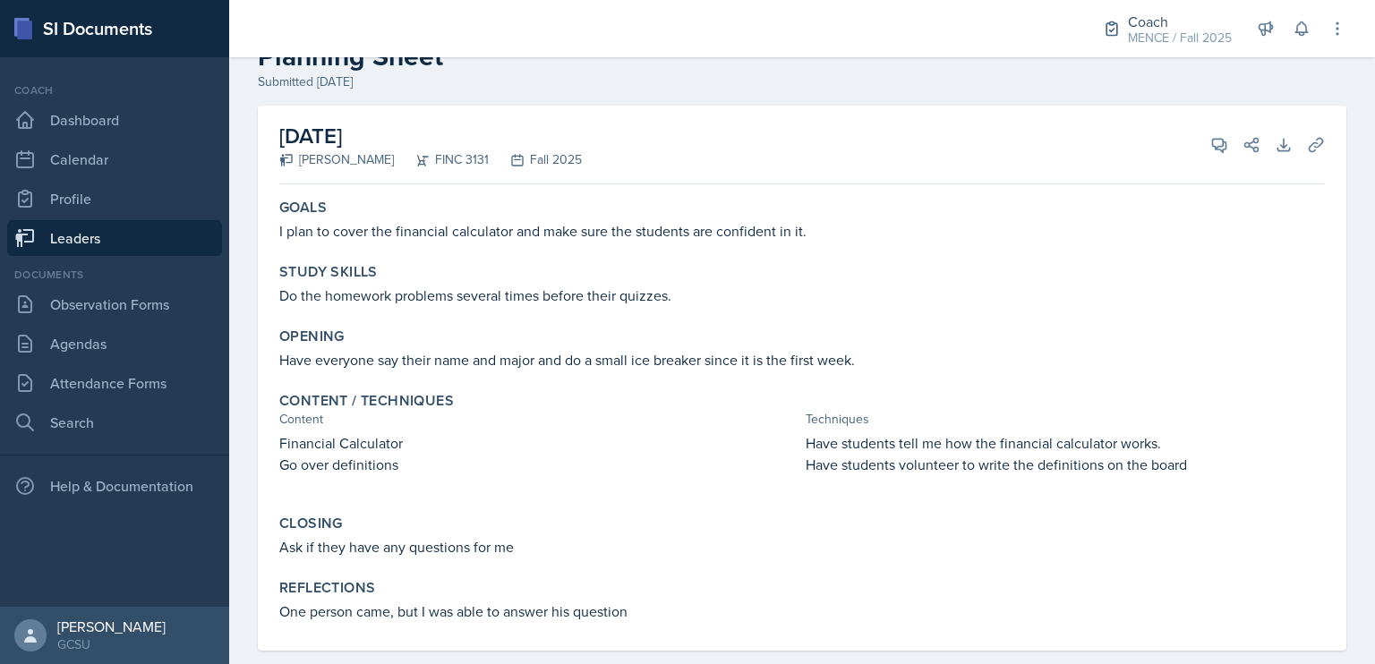
scroll to position [83, 0]
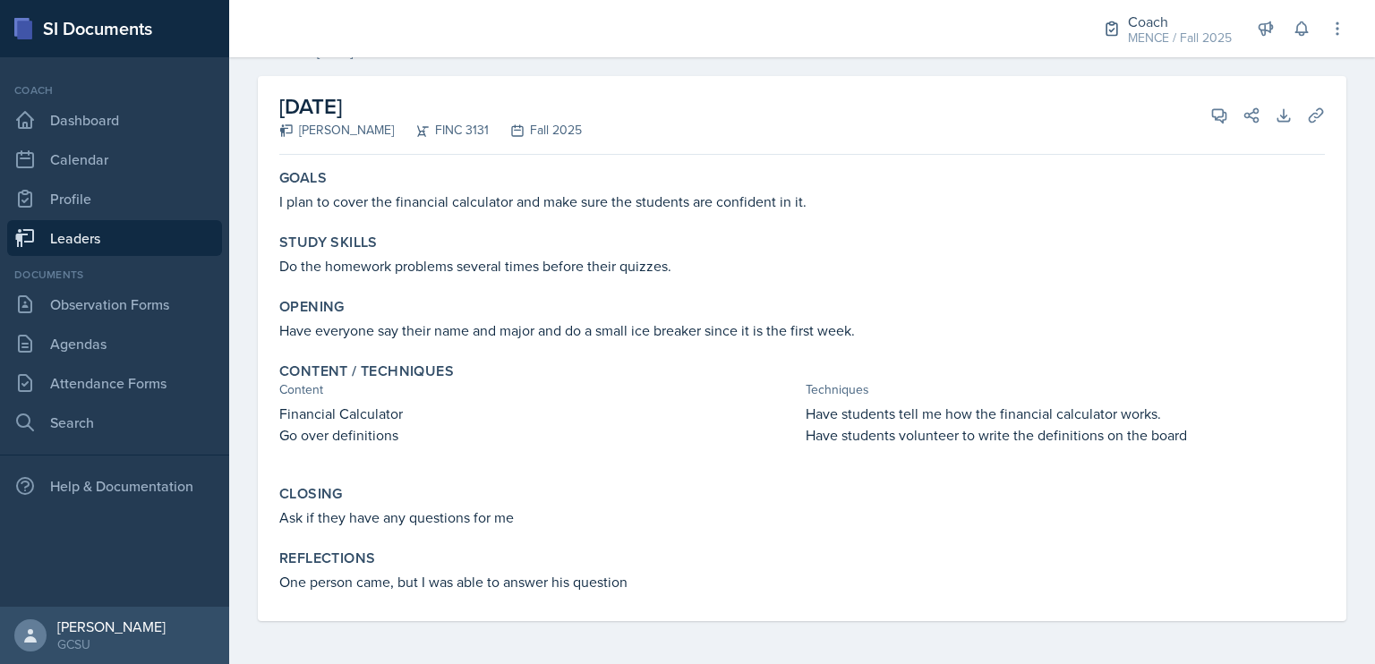
click at [73, 237] on link "Leaders" at bounding box center [114, 238] width 215 height 36
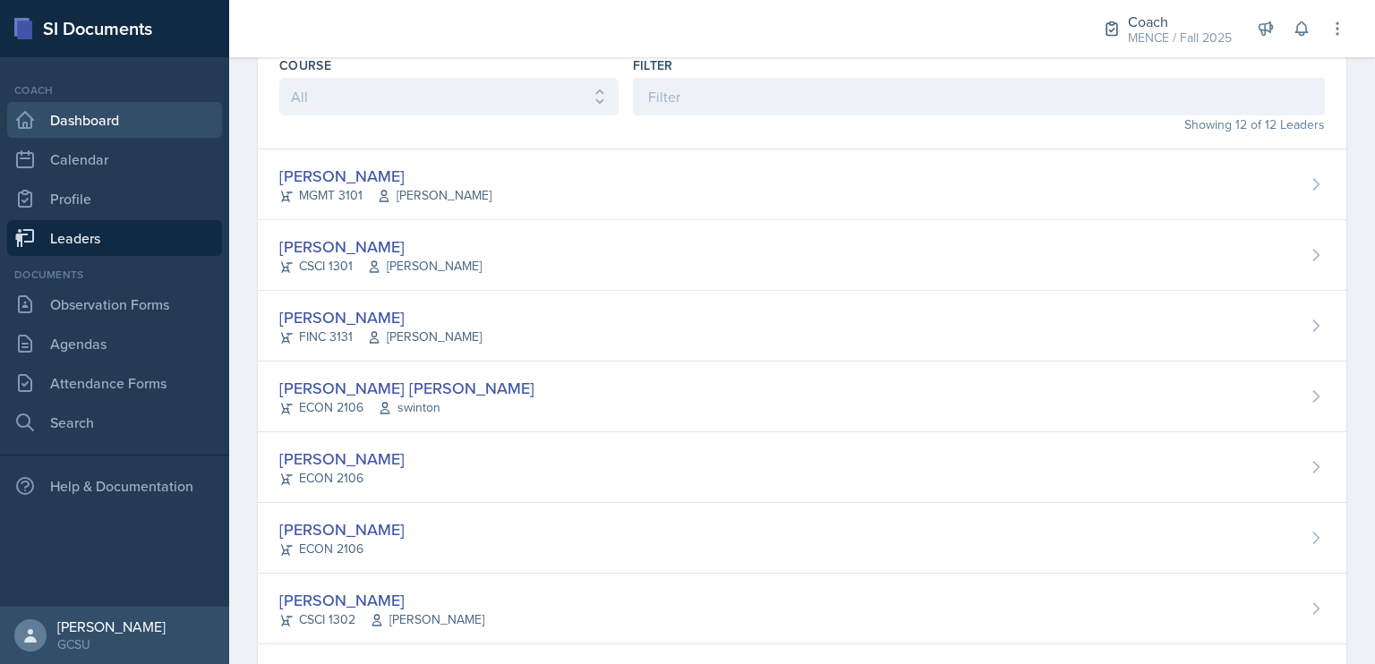
click at [76, 124] on link "Dashboard" at bounding box center [114, 120] width 215 height 36
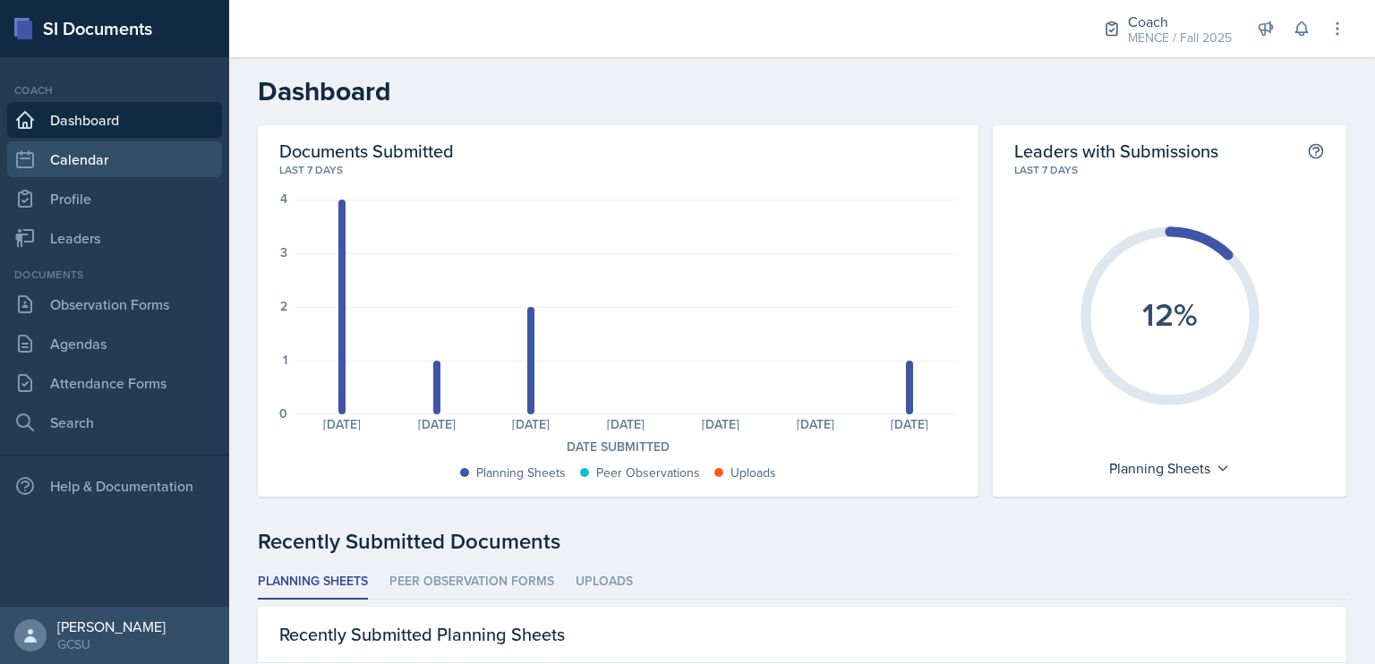
click at [91, 175] on link "Calendar" at bounding box center [114, 159] width 215 height 36
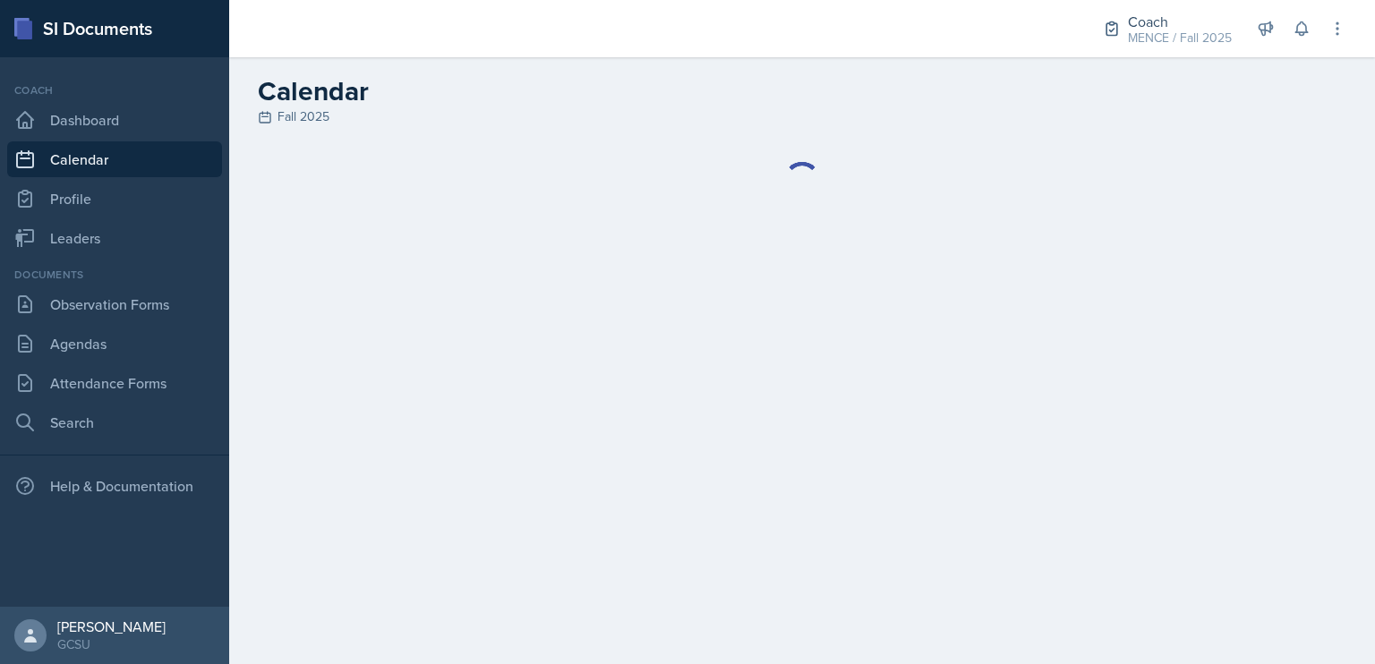
click at [107, 218] on div "Coach Dashboard Calendar Profile Leaders" at bounding box center [114, 169] width 215 height 174
click at [124, 316] on link "Observation Forms" at bounding box center [114, 305] width 215 height 36
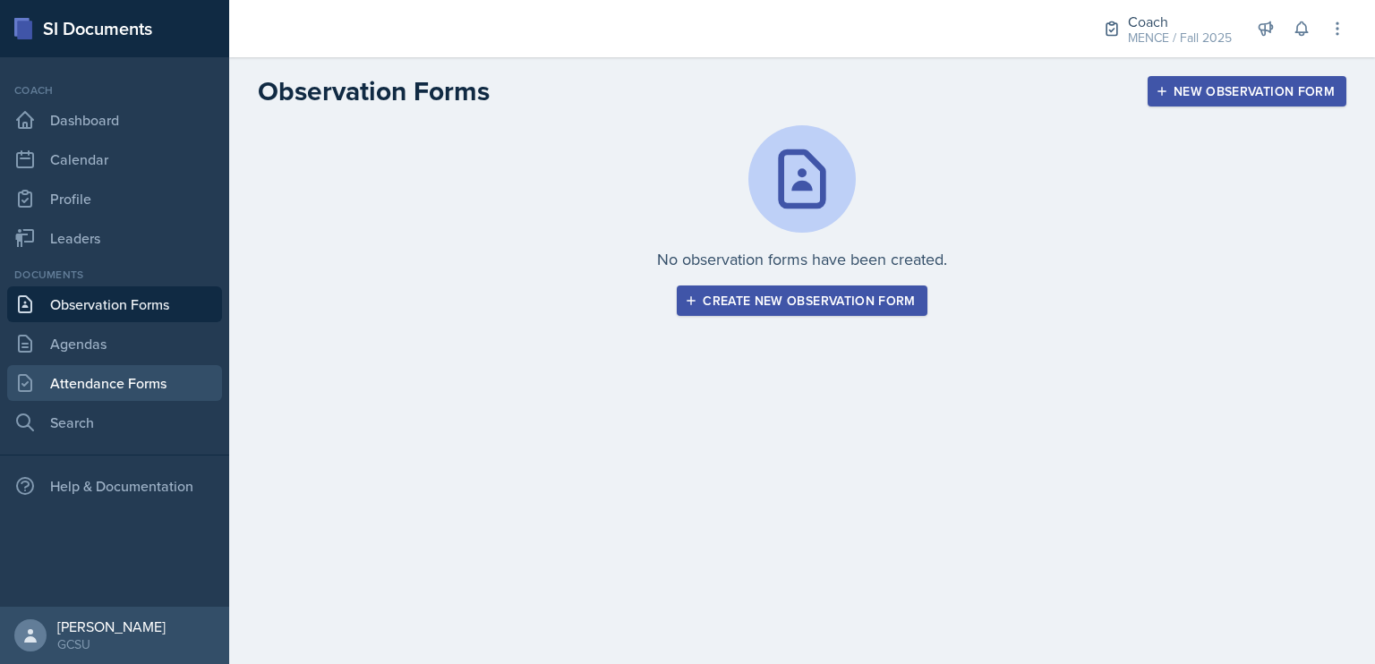
click at [77, 381] on link "Attendance Forms" at bounding box center [114, 383] width 215 height 36
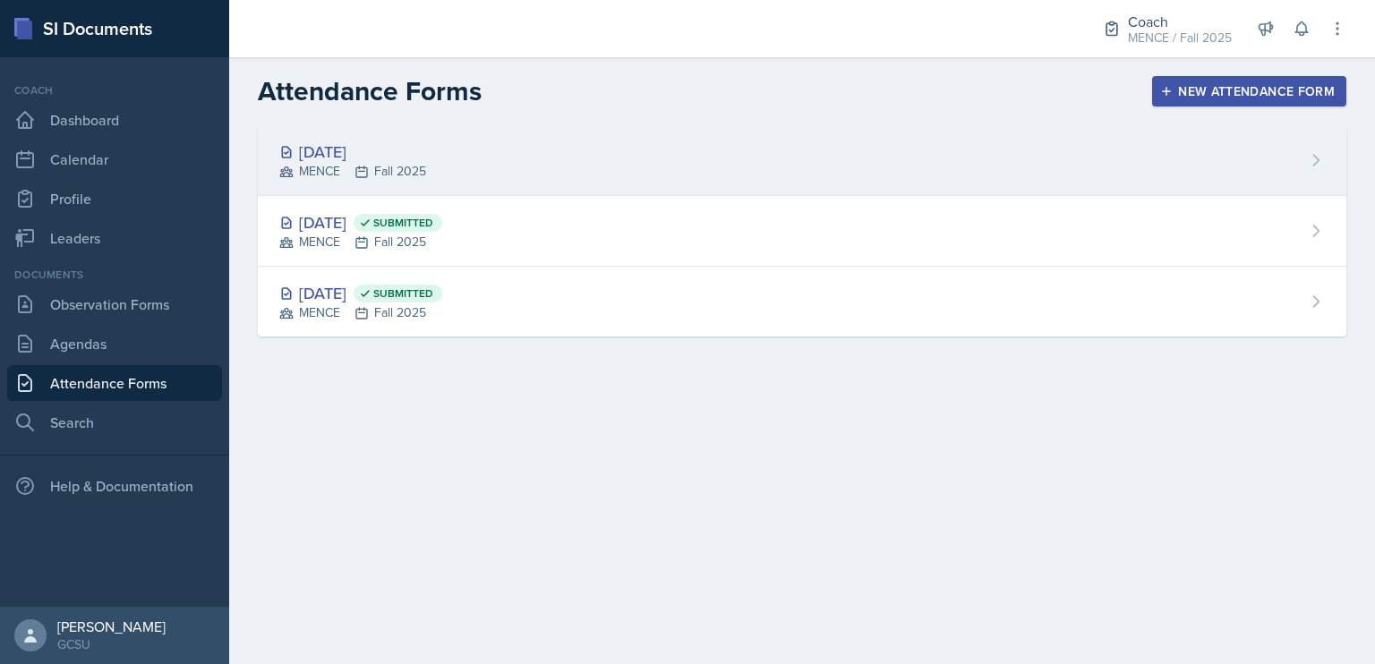
click at [377, 155] on div "[DATE]" at bounding box center [352, 152] width 147 height 24
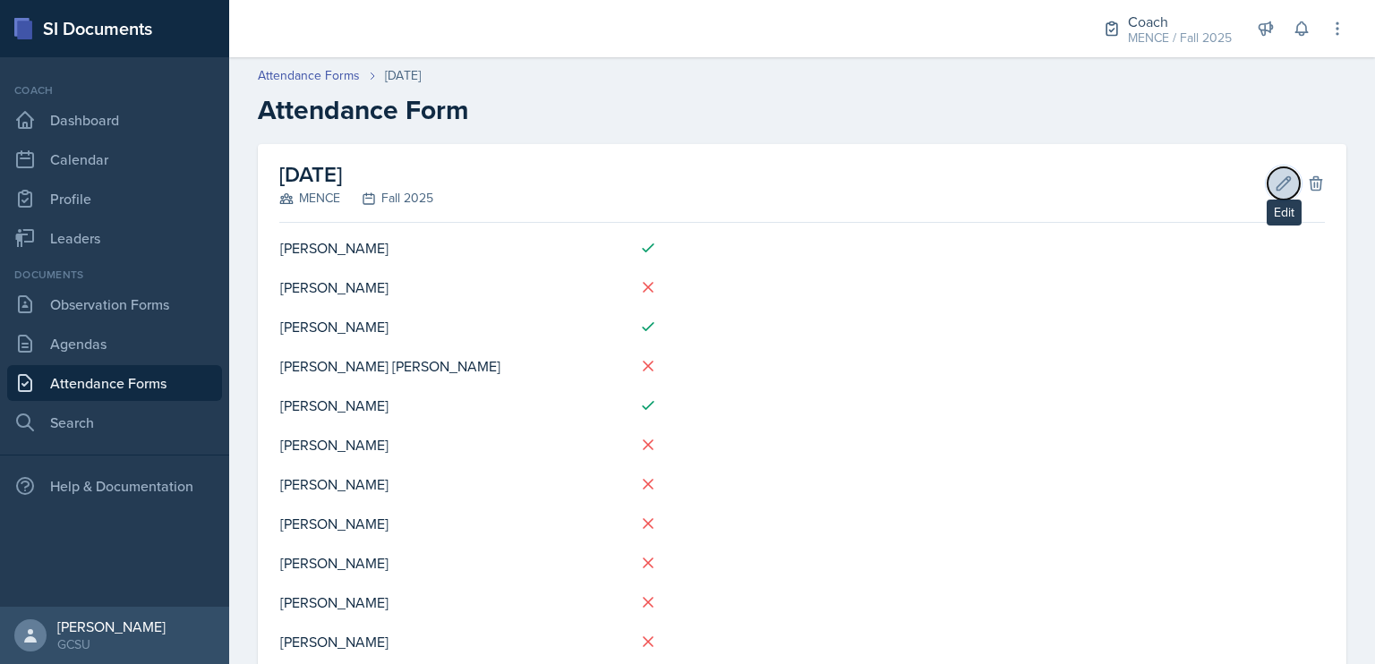
click at [1275, 181] on icon at bounding box center [1284, 184] width 18 height 18
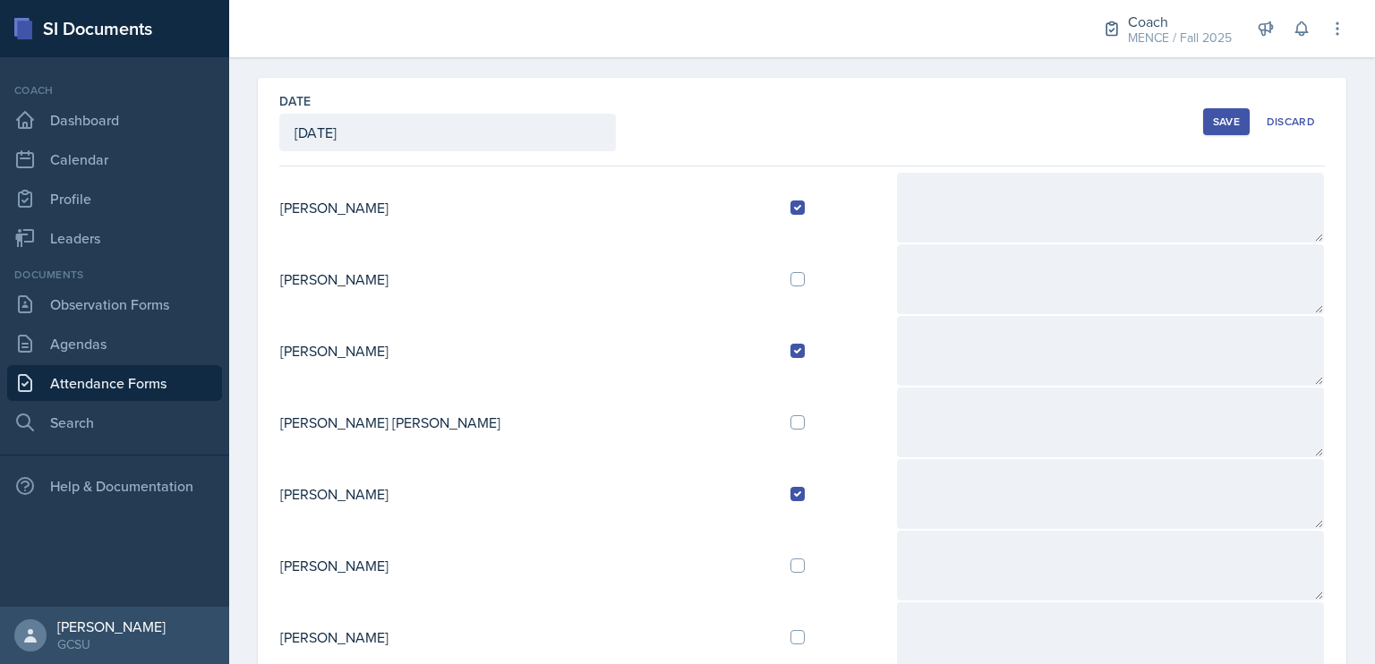
scroll to position [74, 0]
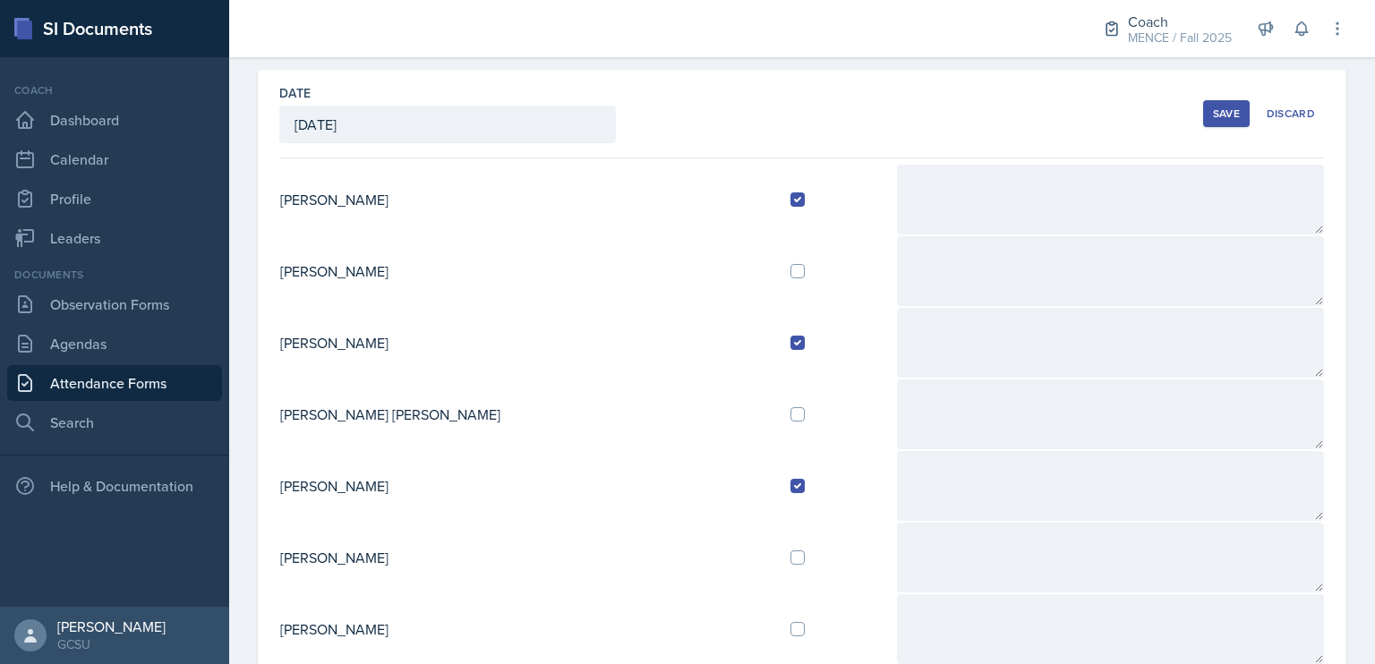
click at [776, 405] on td at bounding box center [836, 415] width 120 height 72
click at [791, 409] on input "checkbox" at bounding box center [798, 414] width 14 height 14
checkbox input "true"
click at [1213, 113] on div "Save" at bounding box center [1226, 114] width 27 height 14
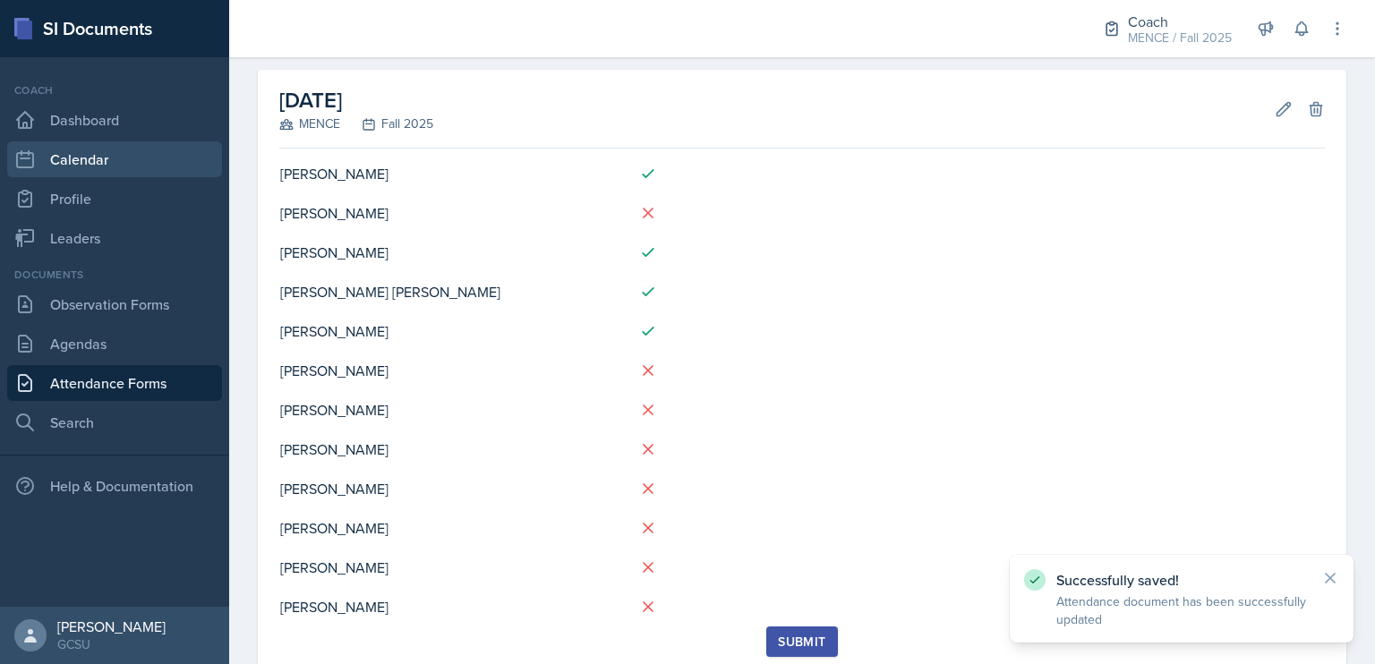
click at [132, 150] on link "Calendar" at bounding box center [114, 159] width 215 height 36
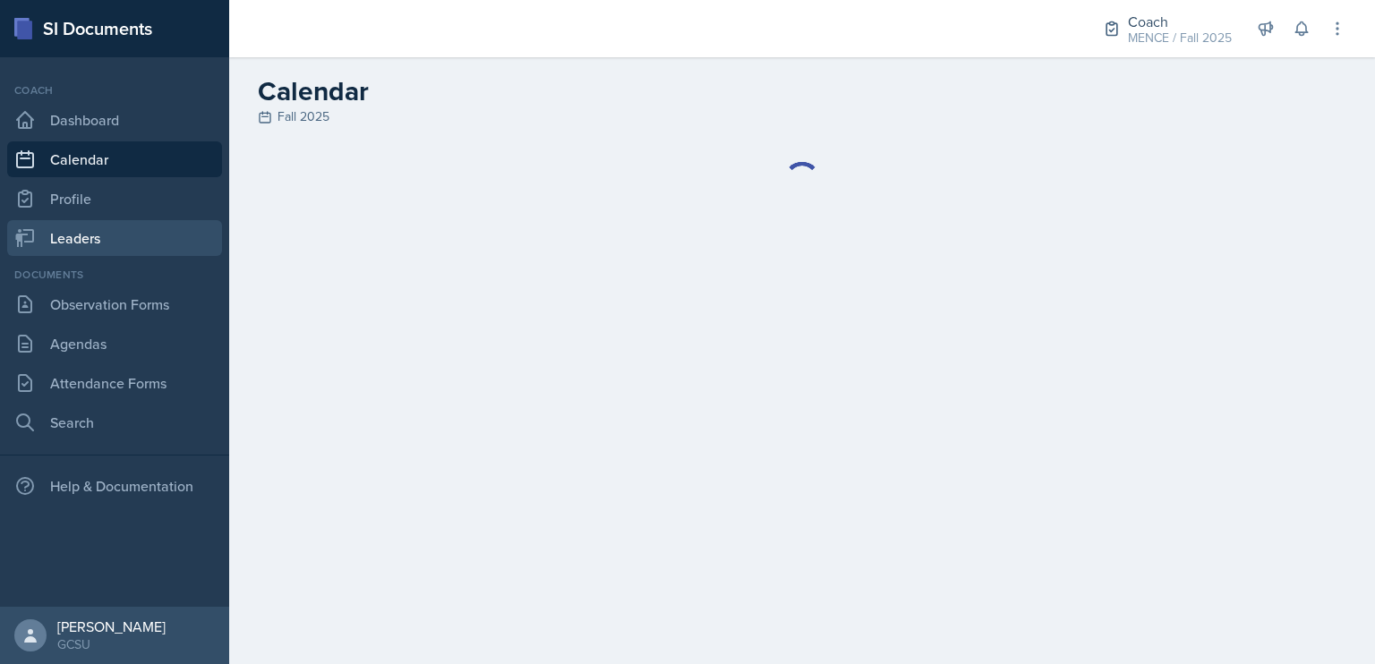
click at [158, 247] on link "Leaders" at bounding box center [114, 238] width 215 height 36
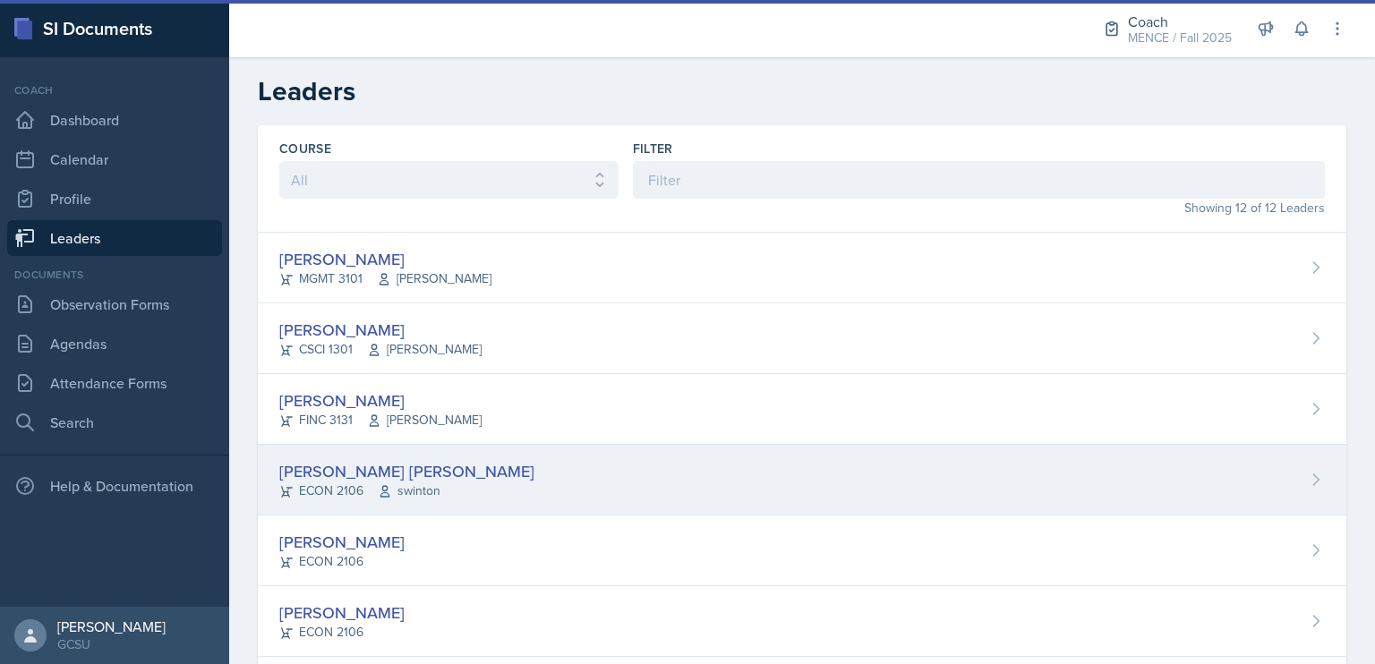
click at [369, 467] on div "[PERSON_NAME] [PERSON_NAME]" at bounding box center [406, 471] width 255 height 24
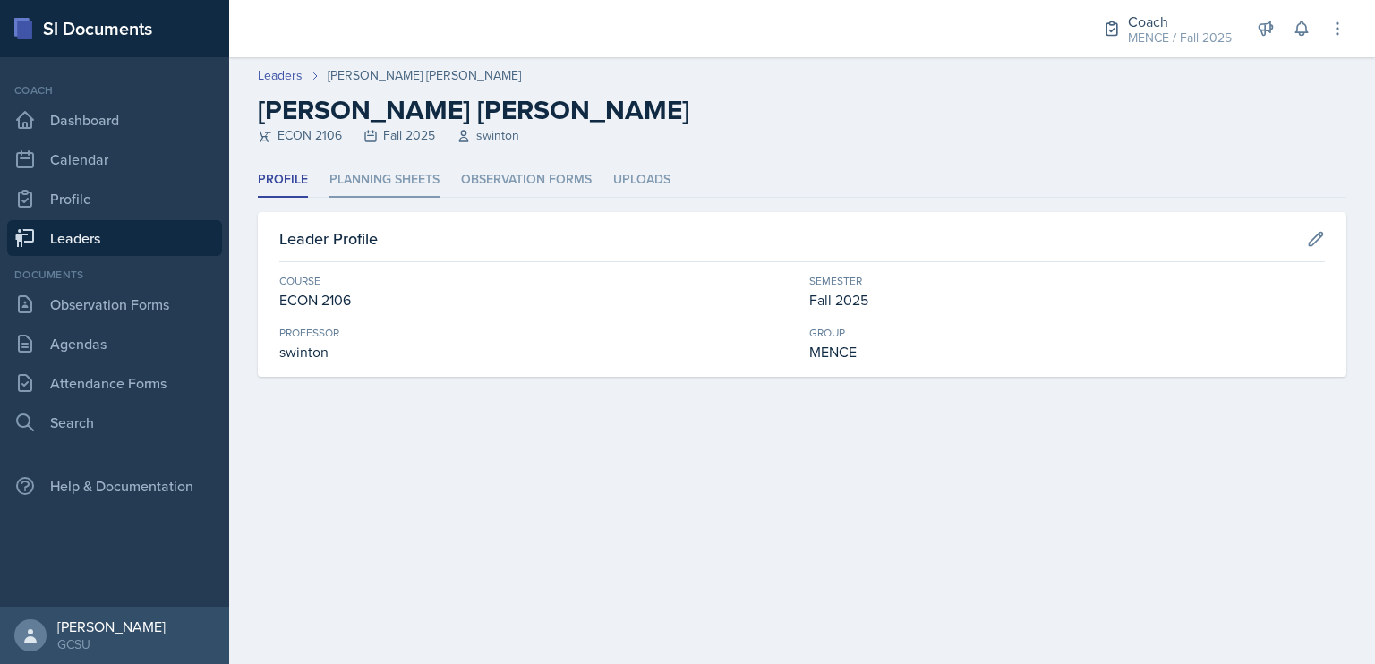
click at [398, 180] on li "Planning Sheets" at bounding box center [385, 180] width 110 height 35
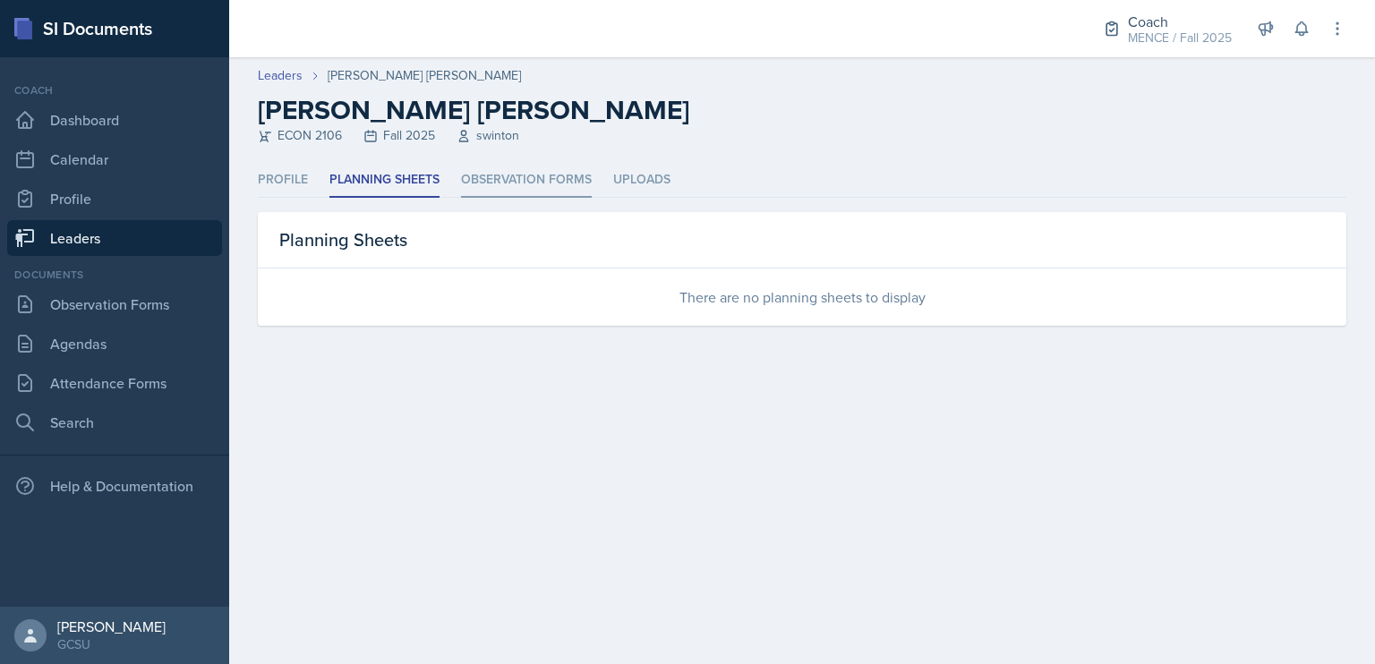
click at [555, 187] on li "Observation Forms" at bounding box center [526, 180] width 131 height 35
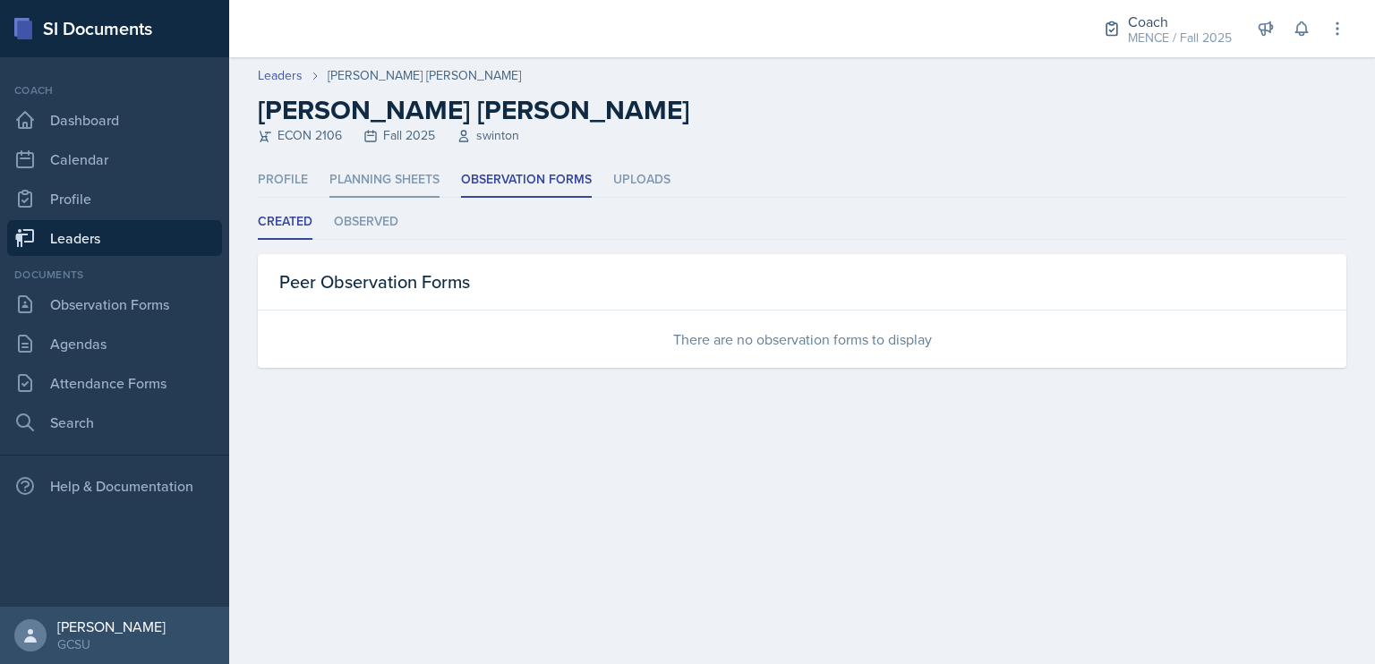
click at [415, 170] on li "Planning Sheets" at bounding box center [385, 180] width 110 height 35
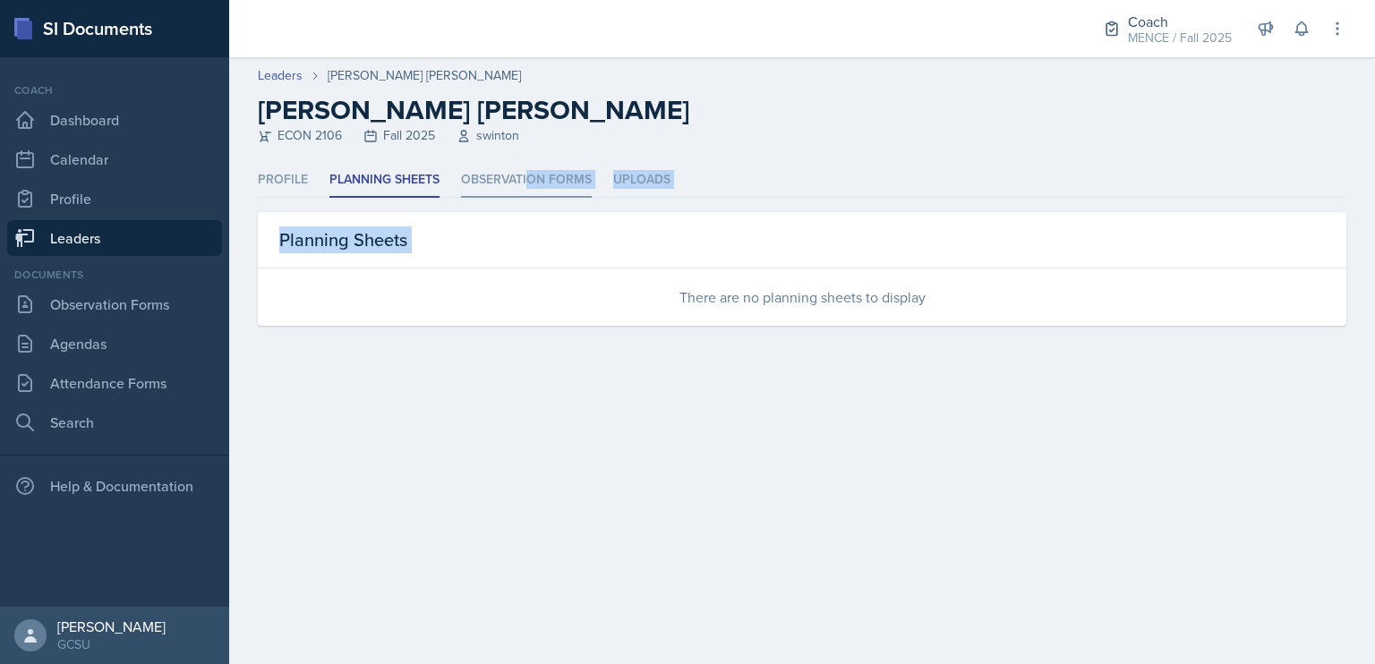
drag, startPoint x: 574, startPoint y: 472, endPoint x: 530, endPoint y: 167, distance: 307.6
click at [530, 167] on main "Leaders [PERSON_NAME] [PERSON_NAME] [PERSON_NAME] [PERSON_NAME] ECON 2106 Fall …" at bounding box center [802, 360] width 1146 height 607
click at [530, 167] on li "Observation Forms" at bounding box center [526, 180] width 131 height 35
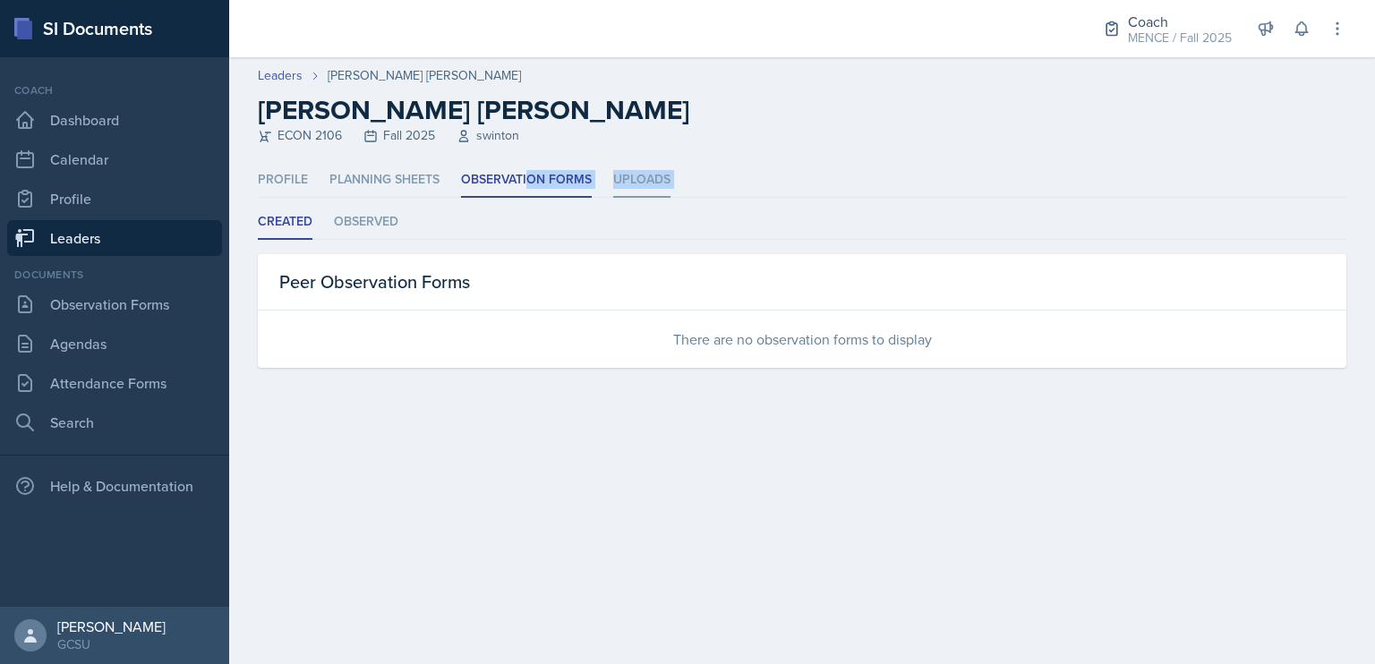
click at [663, 190] on li "Uploads" at bounding box center [641, 180] width 57 height 35
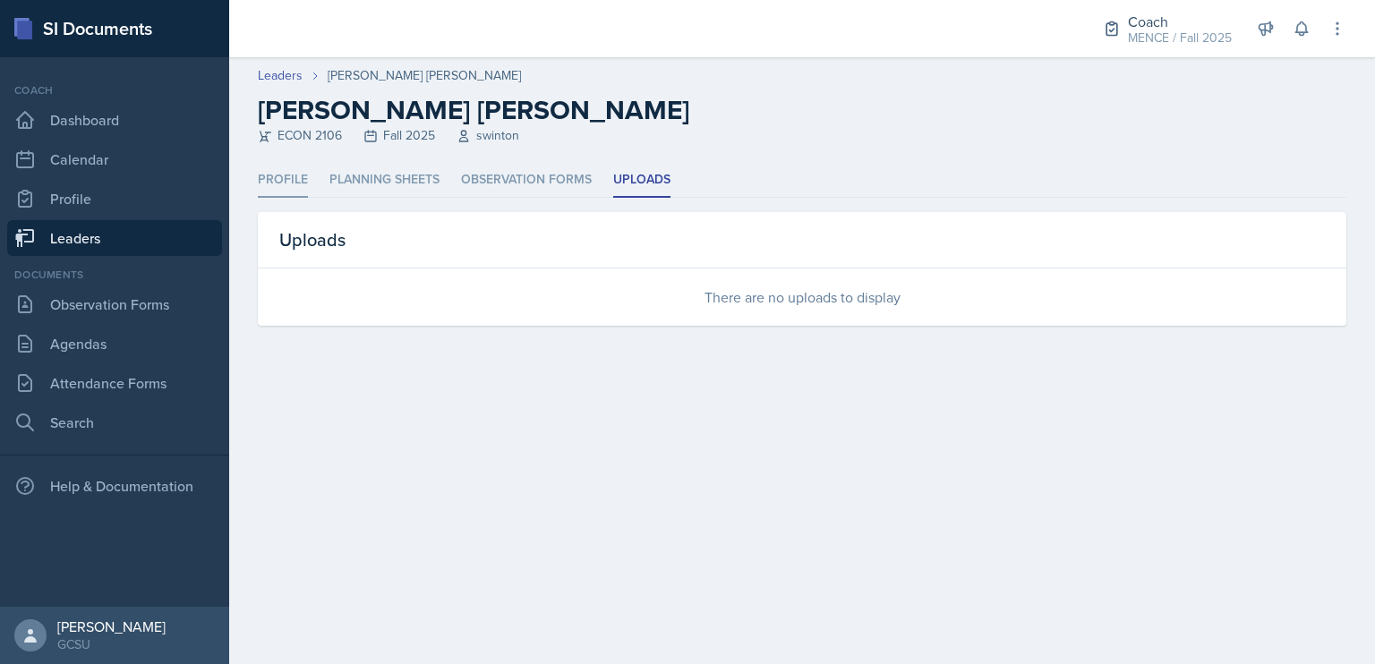
click at [292, 180] on li "Profile" at bounding box center [283, 180] width 50 height 35
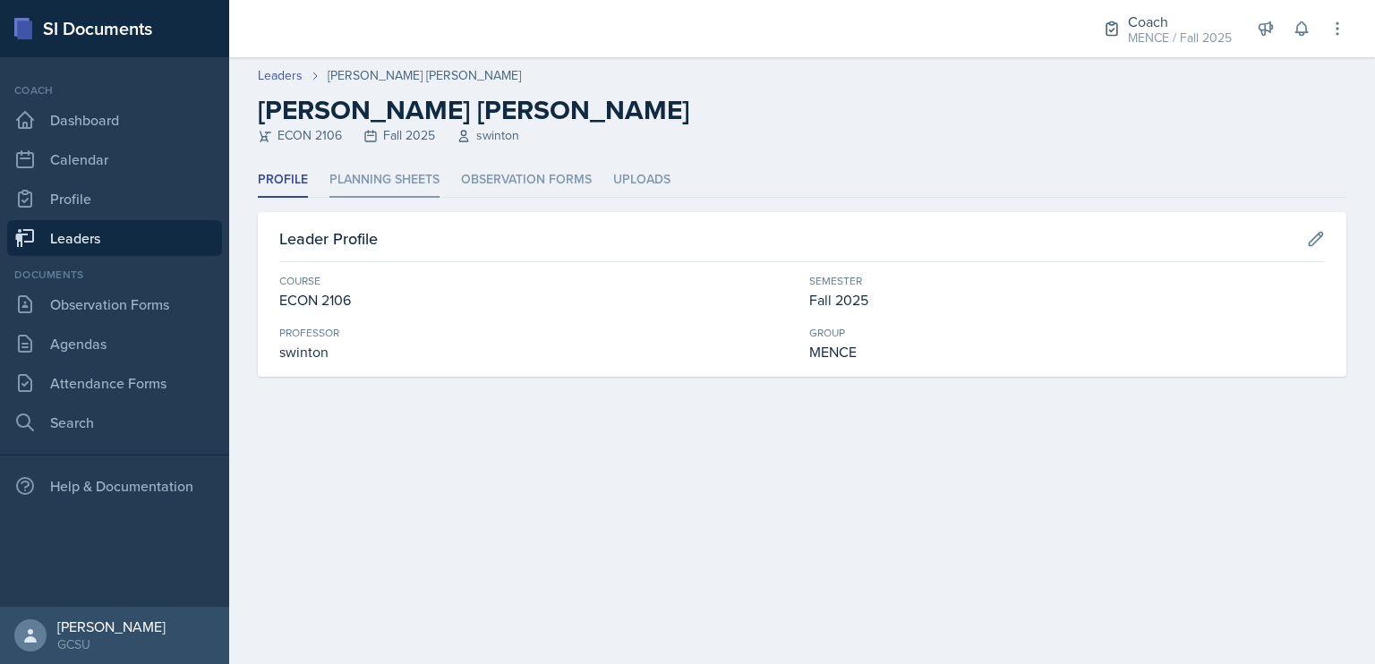
click at [405, 175] on li "Planning Sheets" at bounding box center [385, 180] width 110 height 35
